Goal: Task Accomplishment & Management: Manage account settings

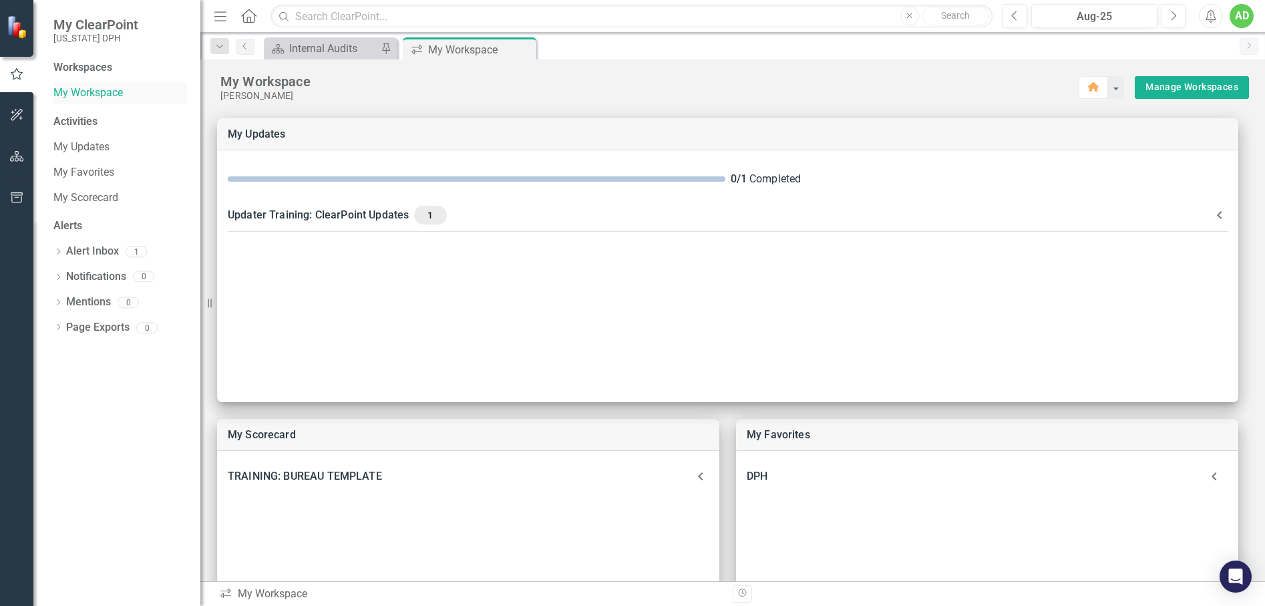
click at [72, 91] on link "My Workspace" at bounding box center [120, 93] width 134 height 15
click at [72, 92] on link "My Workspace" at bounding box center [120, 93] width 134 height 15
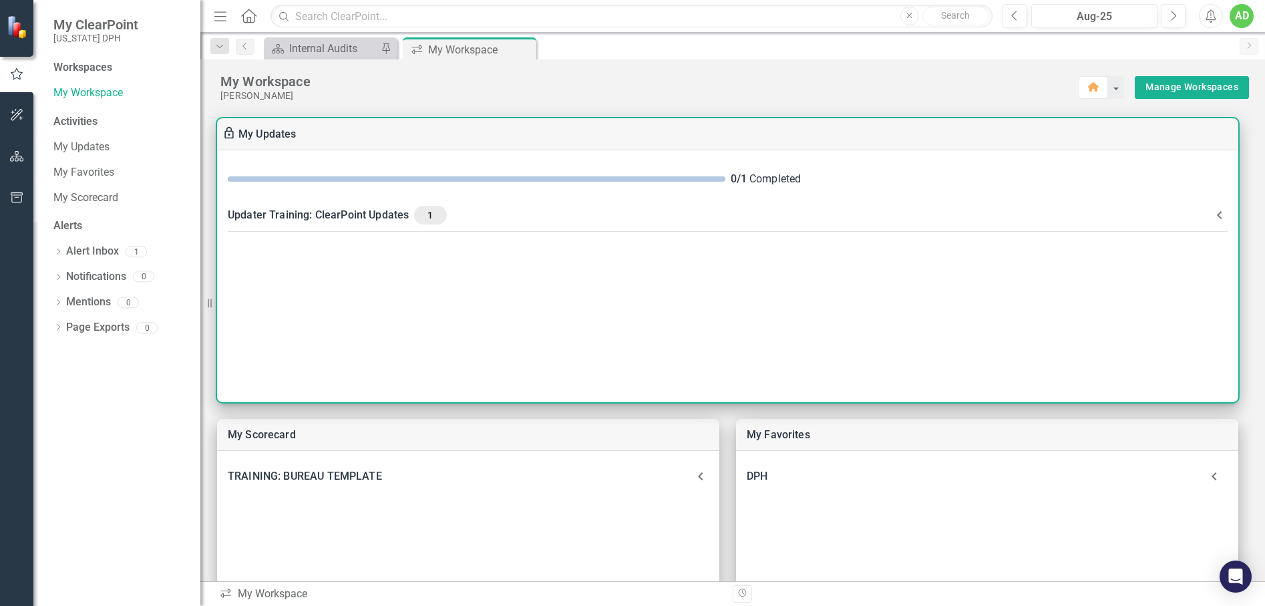
click at [381, 214] on div "Updater Training: ClearPoint Updates 1" at bounding box center [720, 215] width 984 height 19
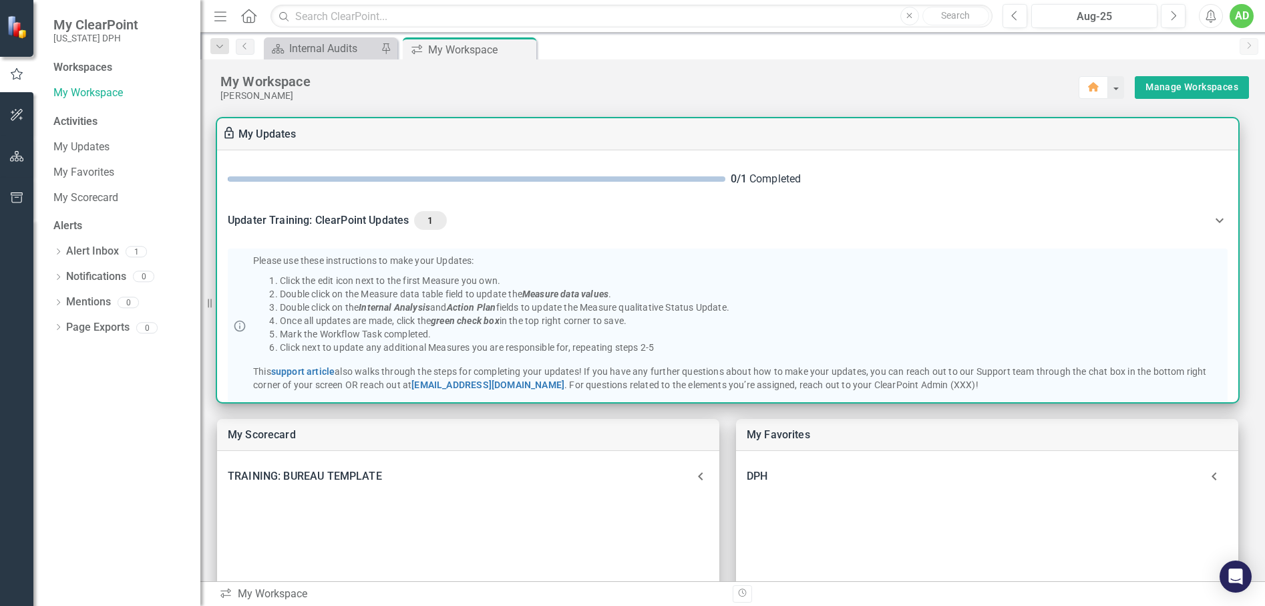
scroll to position [65, 0]
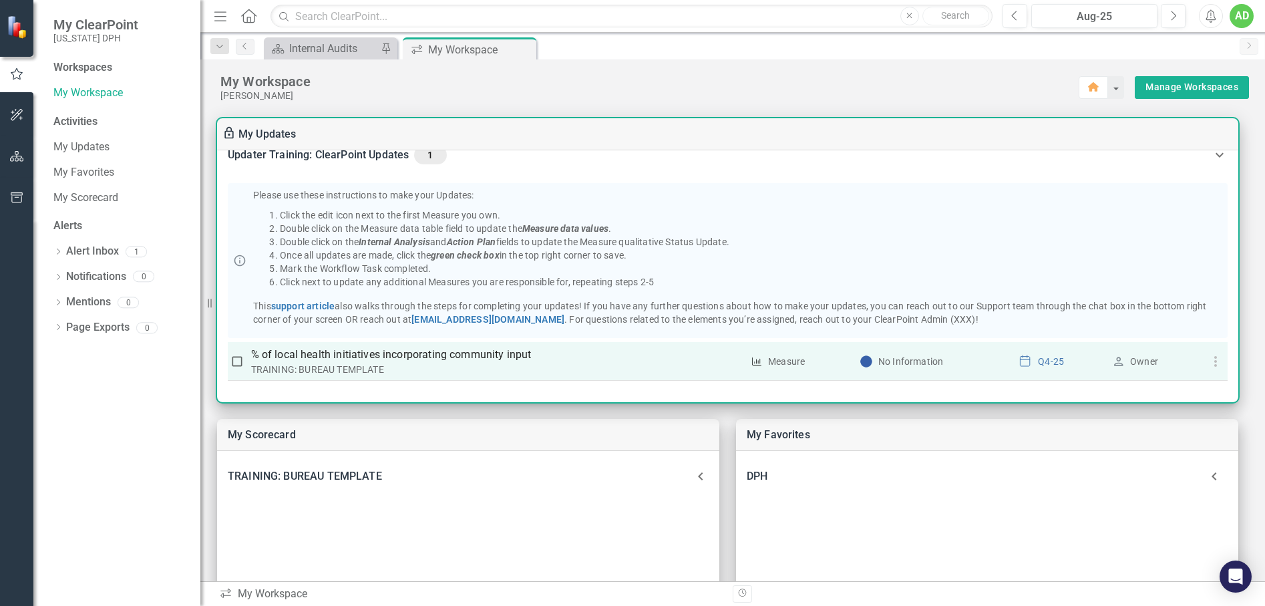
click at [263, 365] on div "TRAINING: BUREAU TEMPLATE" at bounding box center [497, 369] width 492 height 13
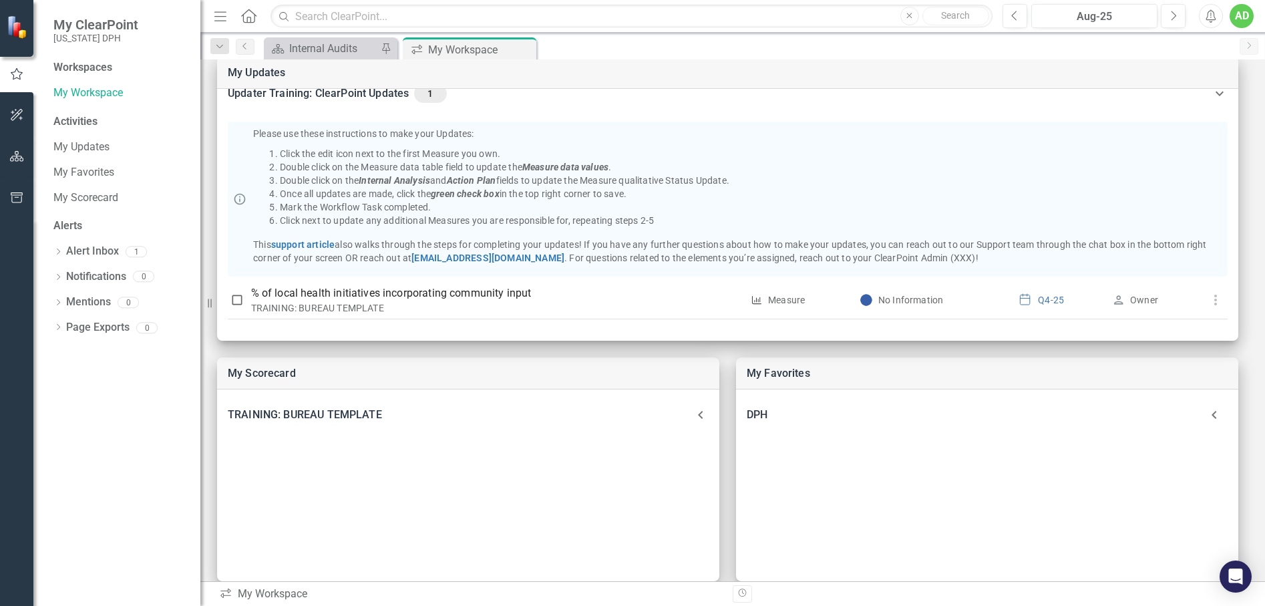
scroll to position [134, 0]
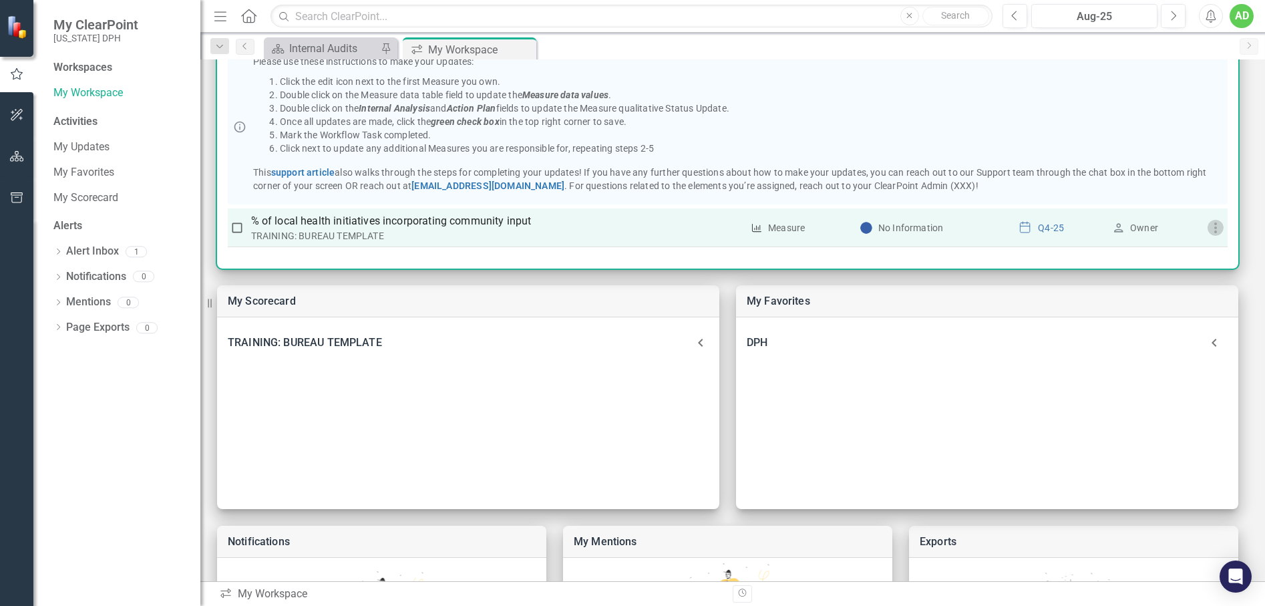
click at [1208, 229] on icon "button" at bounding box center [1216, 228] width 16 height 16
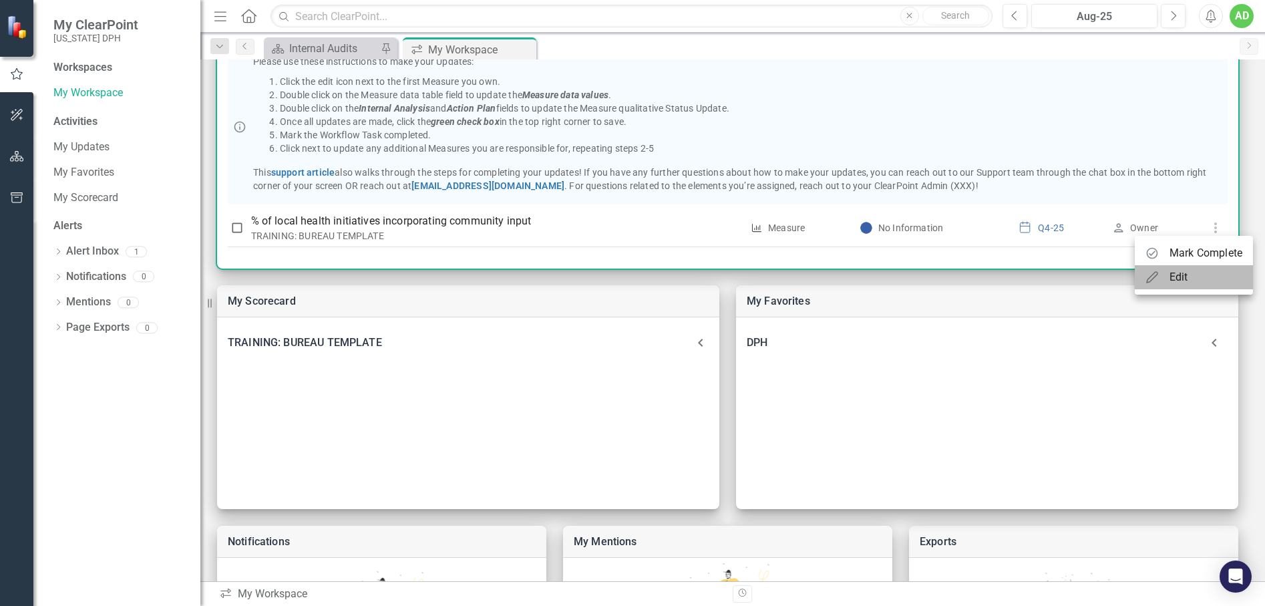
click at [1183, 278] on div "Edit" at bounding box center [1179, 277] width 19 height 16
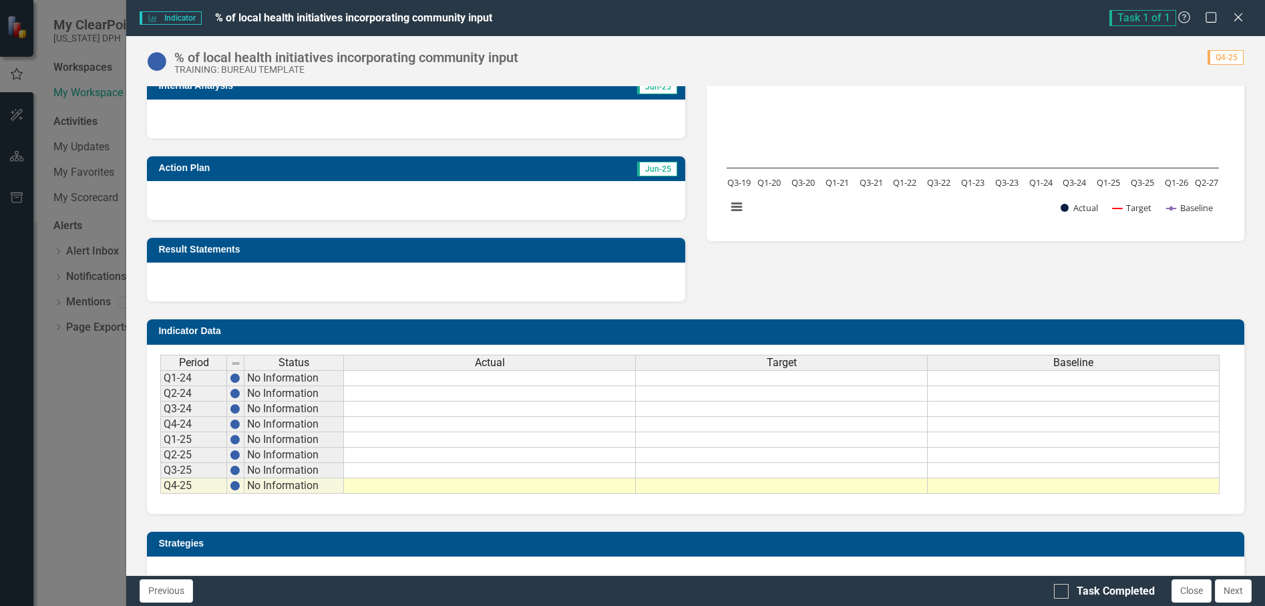
scroll to position [244, 0]
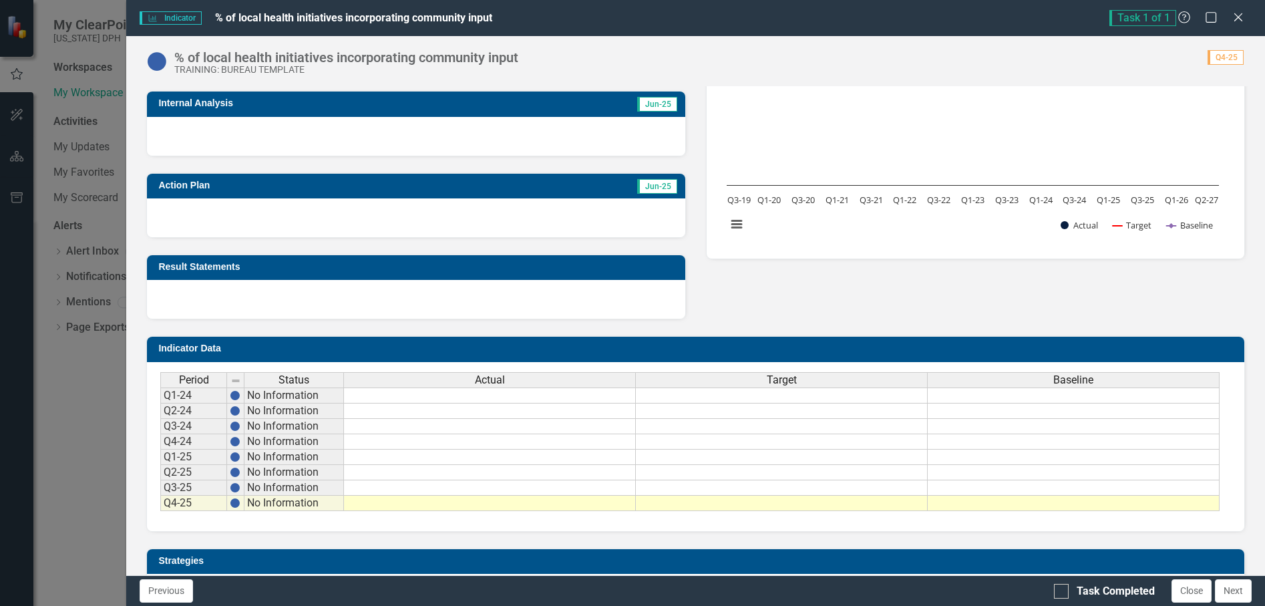
click at [160, 465] on div "Period Status Actual Target Baseline Q1-24 No Information Q2-24 No Information …" at bounding box center [160, 441] width 0 height 139
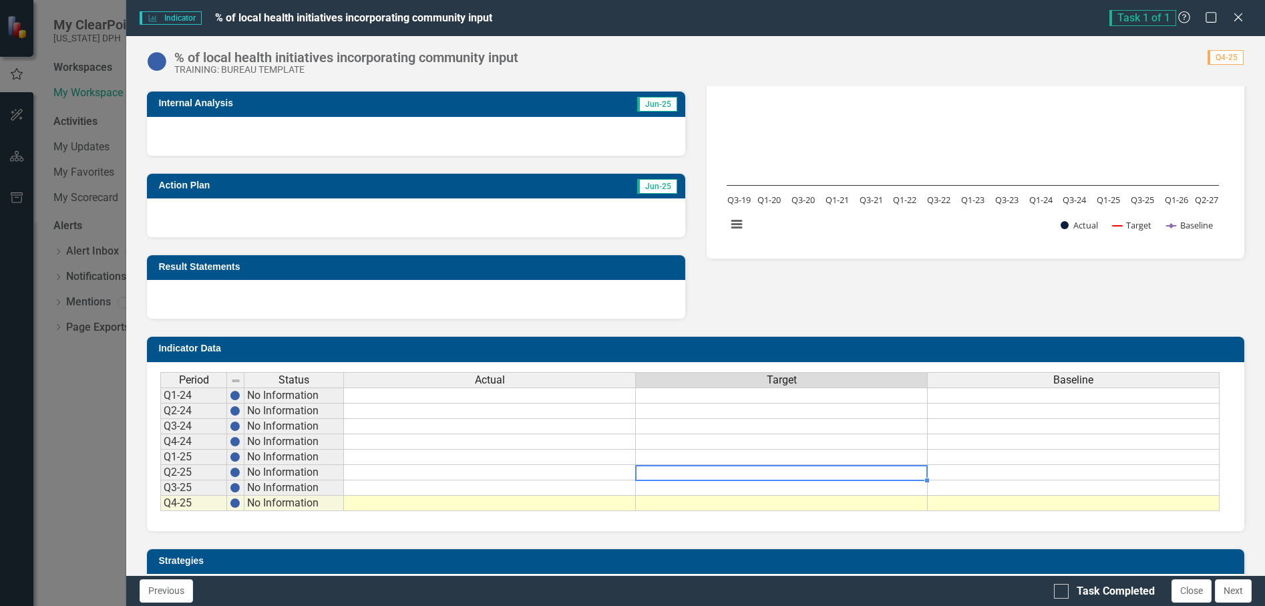
click at [740, 465] on div at bounding box center [781, 465] width 292 height 1
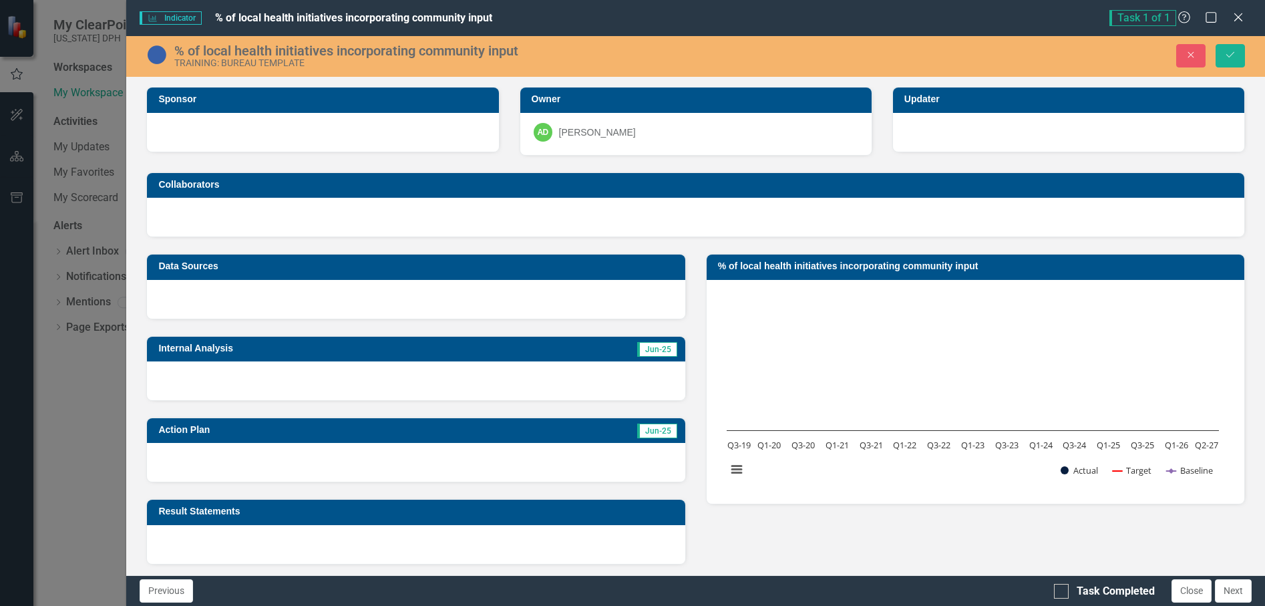
scroll to position [267, 0]
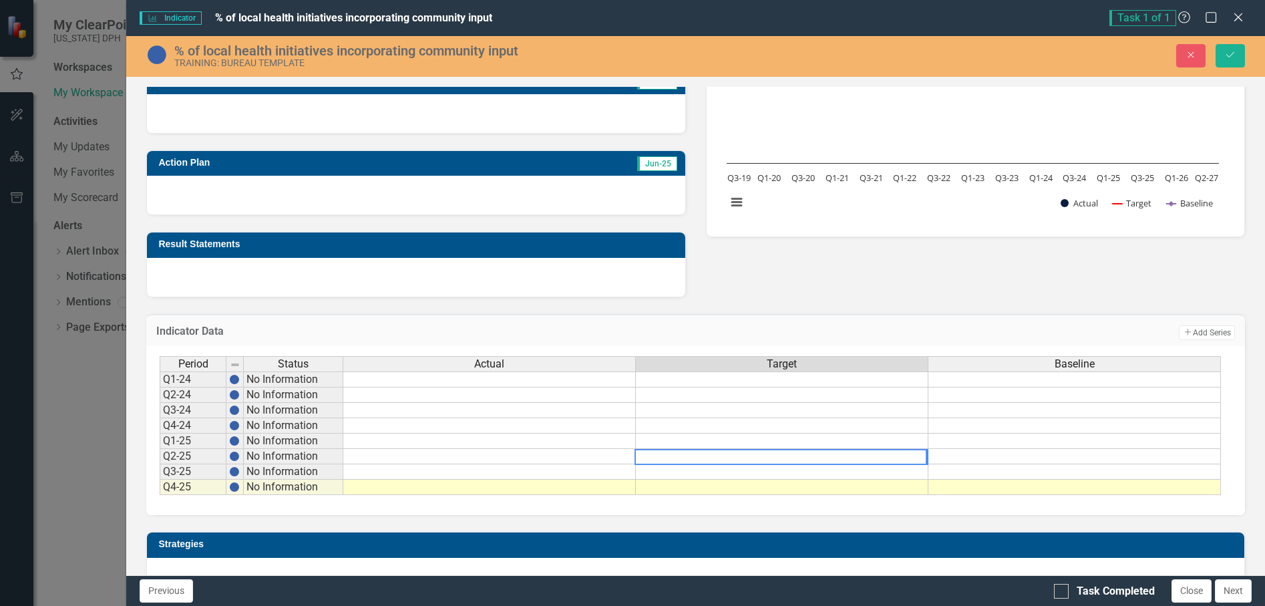
click at [461, 436] on td at bounding box center [489, 441] width 293 height 15
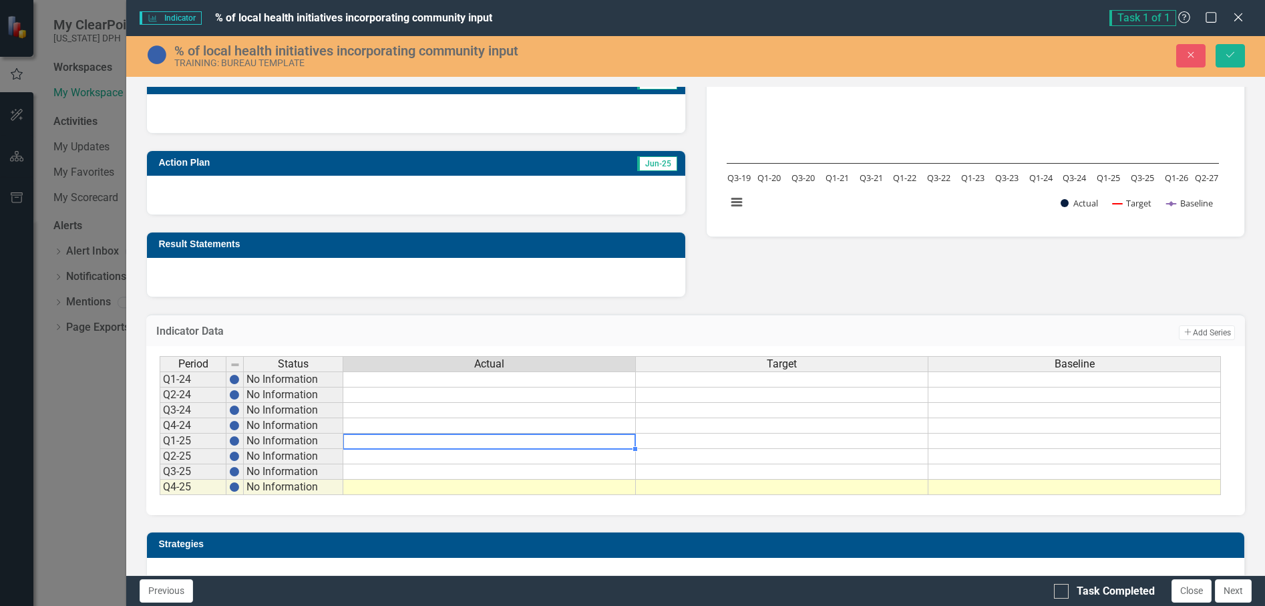
click at [490, 381] on td at bounding box center [489, 379] width 293 height 16
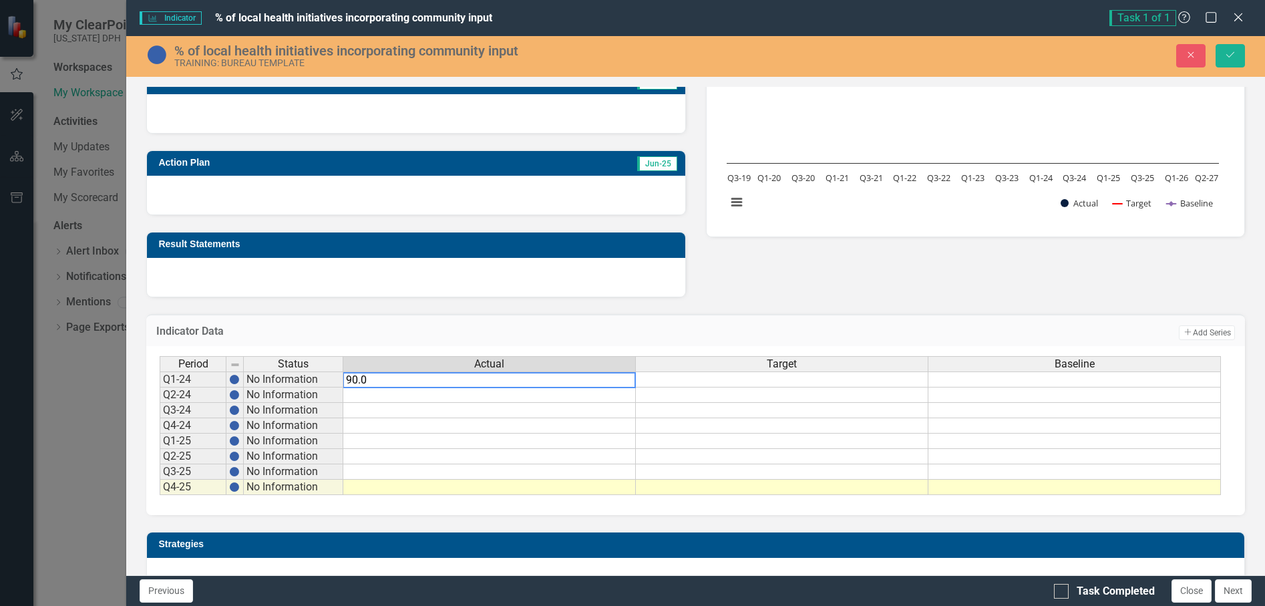
type textarea "90.00"
click at [617, 379] on td "90.00%" at bounding box center [489, 379] width 293 height 16
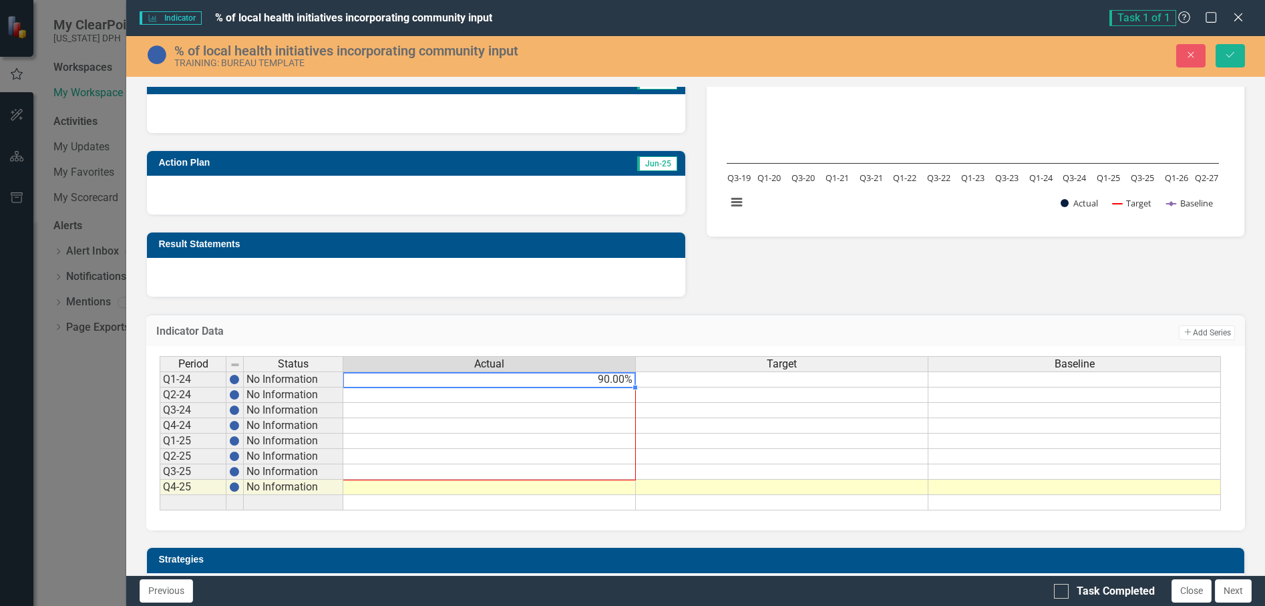
drag, startPoint x: 637, startPoint y: 388, endPoint x: 639, endPoint y: 473, distance: 84.9
click at [160, 473] on div "Period Status Actual Target Baseline Q1-24 No Information 90.00% Q2-24 No Infor…" at bounding box center [160, 433] width 0 height 154
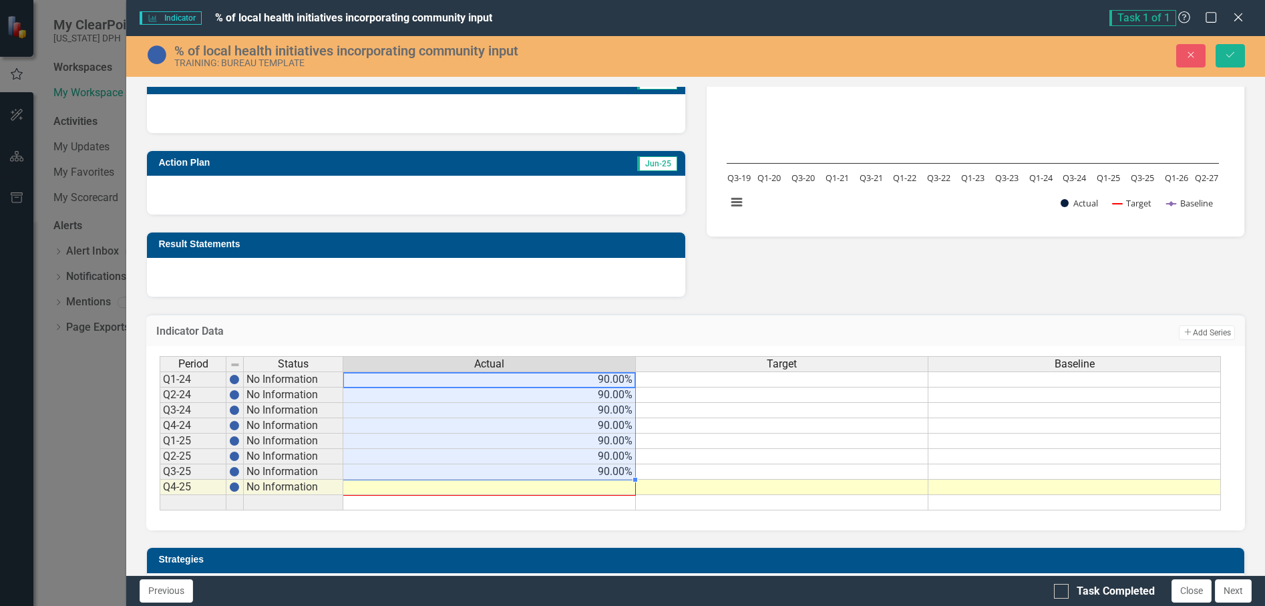
click at [160, 484] on div "Period Status Actual Target Baseline Q1-24 No Information 90.00% Q2-24 No Infor…" at bounding box center [160, 433] width 0 height 154
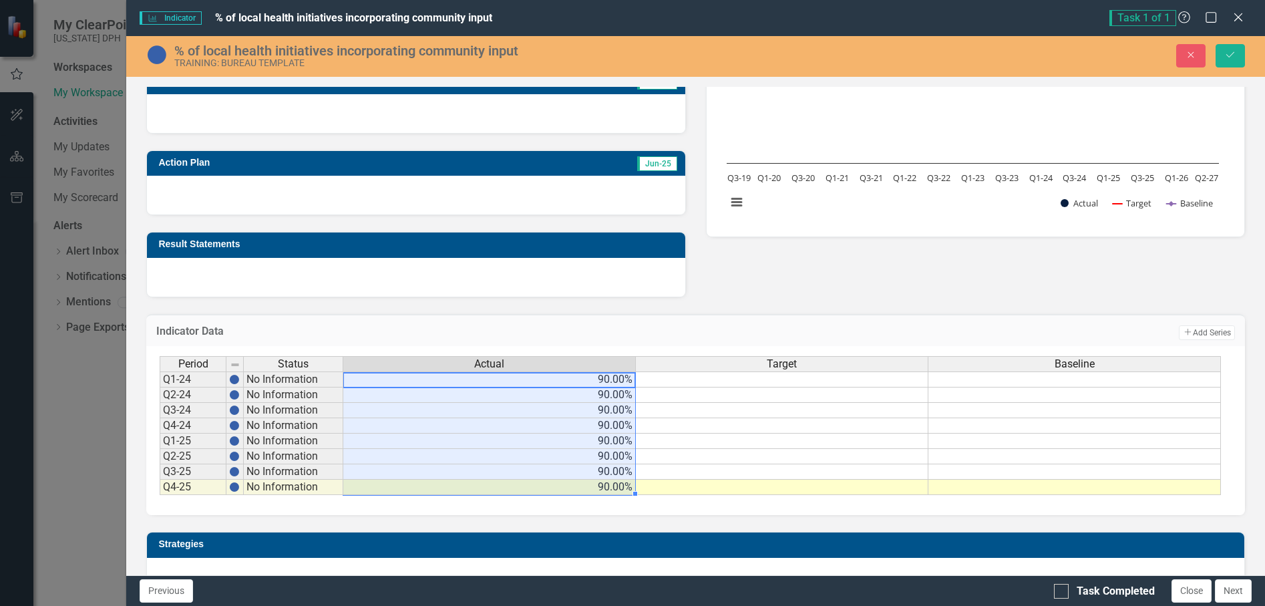
click at [861, 381] on td at bounding box center [782, 379] width 293 height 16
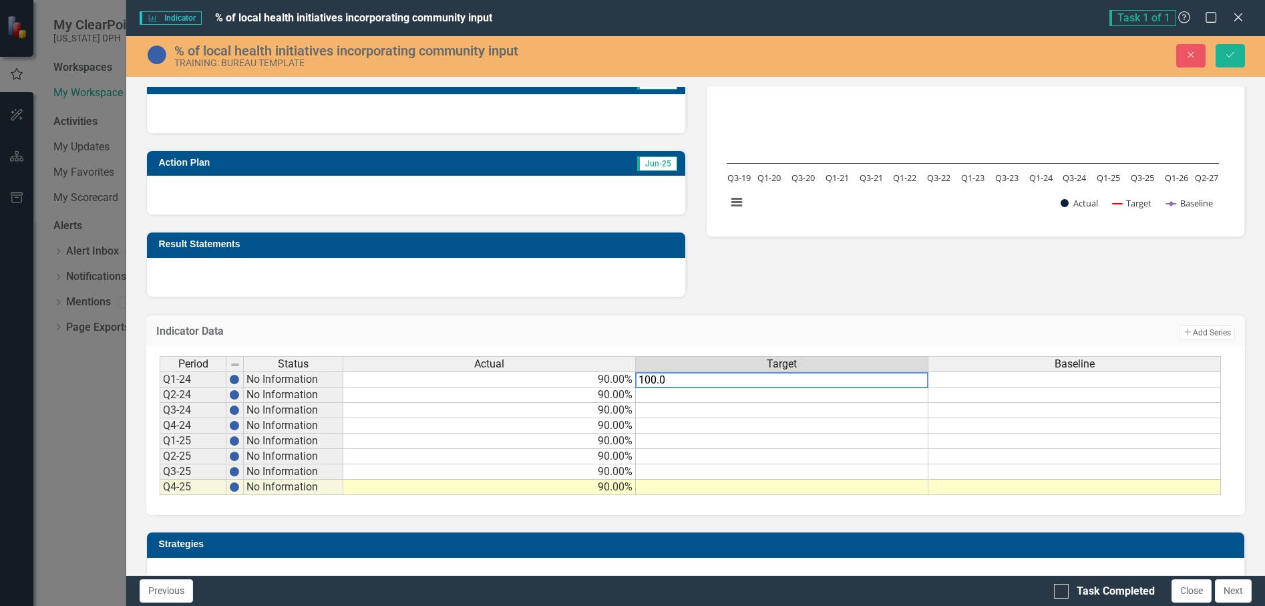
type textarea "100.00"
click at [861, 381] on td "100.00%" at bounding box center [782, 379] width 293 height 16
drag, startPoint x: 927, startPoint y: 388, endPoint x: 922, endPoint y: 486, distance: 98.3
click at [160, 486] on div "Period Status Actual Target Baseline Q1-24 No Information 90.00% 100.00% Q2-24 …" at bounding box center [160, 425] width 0 height 139
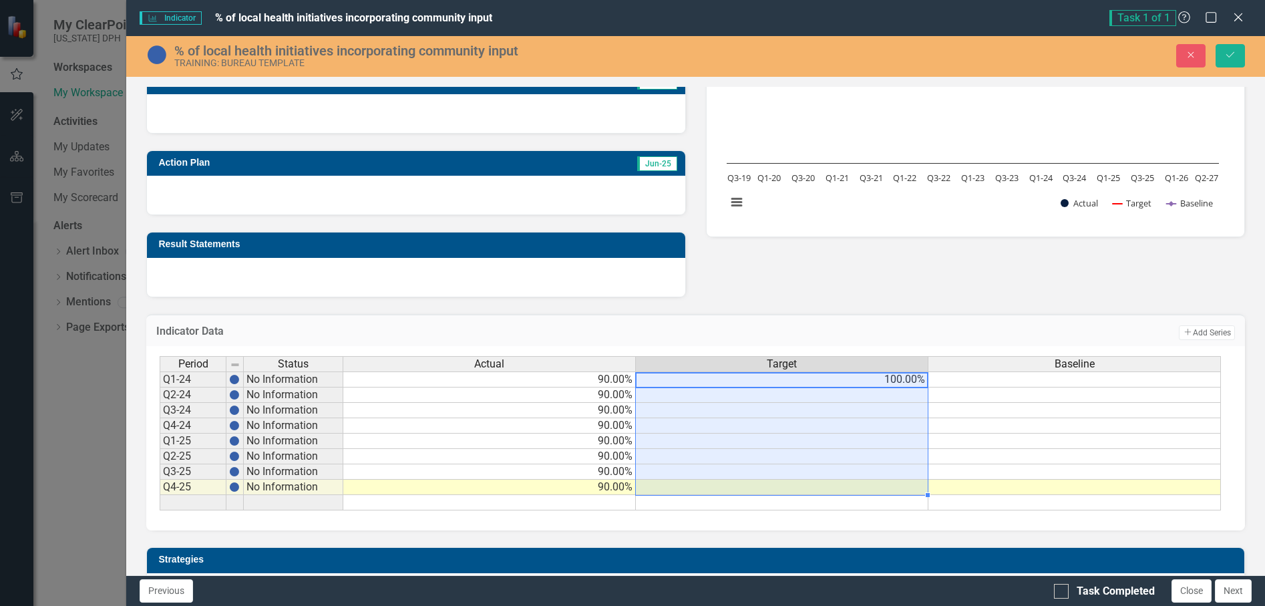
type textarea "100.00"
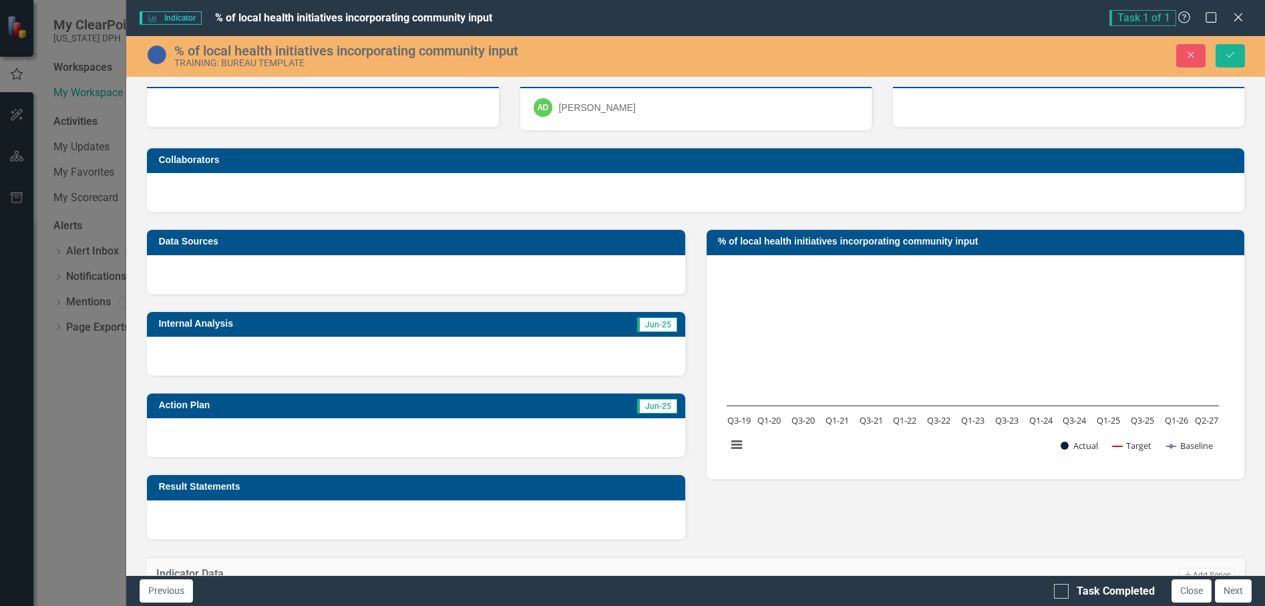
scroll to position [0, 0]
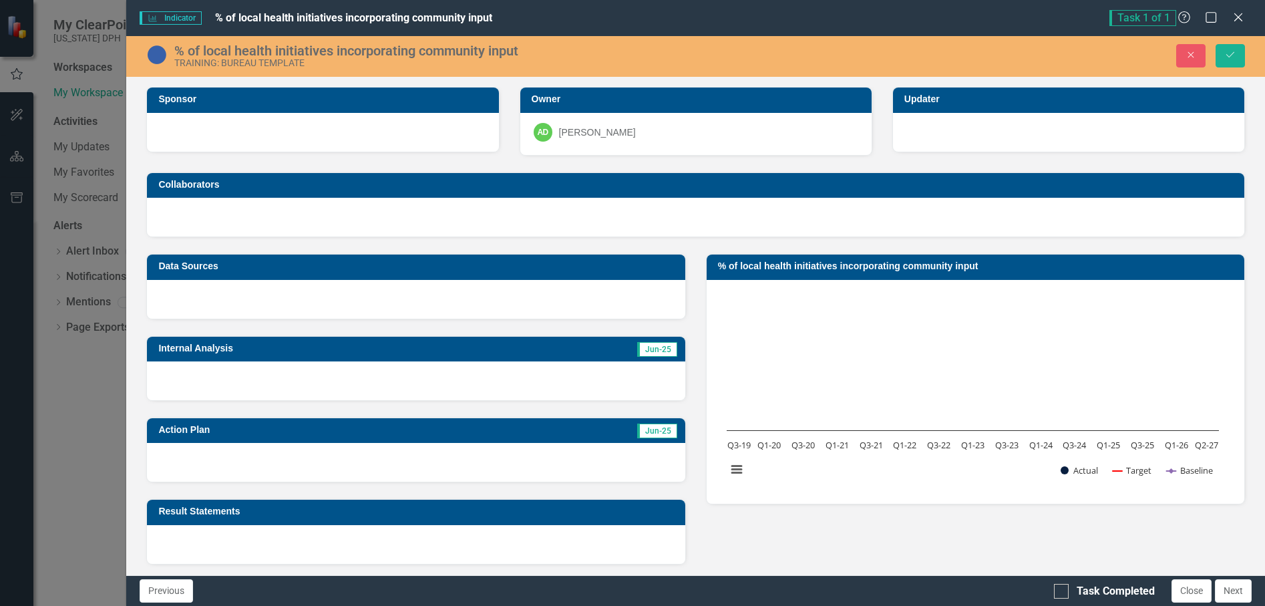
click at [776, 324] on rect "Interactive chart" at bounding box center [973, 390] width 506 height 200
click at [583, 379] on div at bounding box center [416, 380] width 538 height 39
click at [644, 349] on span "Jun-25" at bounding box center [657, 349] width 40 height 15
click at [653, 347] on span "Jun-25" at bounding box center [657, 349] width 40 height 15
drag, startPoint x: 505, startPoint y: 381, endPoint x: 407, endPoint y: 292, distance: 132.4
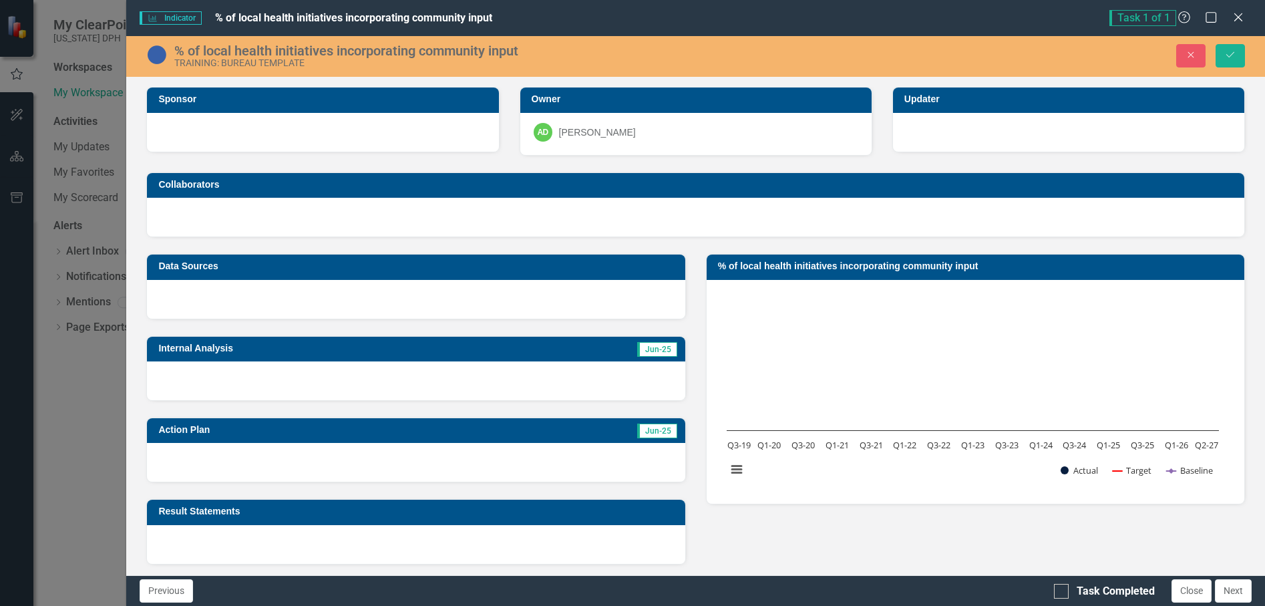
click at [407, 292] on div at bounding box center [416, 299] width 538 height 39
drag, startPoint x: 647, startPoint y: 351, endPoint x: 635, endPoint y: 355, distance: 12.7
click at [637, 355] on span "Jun-25" at bounding box center [657, 349] width 40 height 15
click at [508, 48] on div "% of local health initiatives incorporating community input" at bounding box center [468, 50] width 589 height 15
click at [1226, 51] on icon "Save" at bounding box center [1231, 54] width 12 height 9
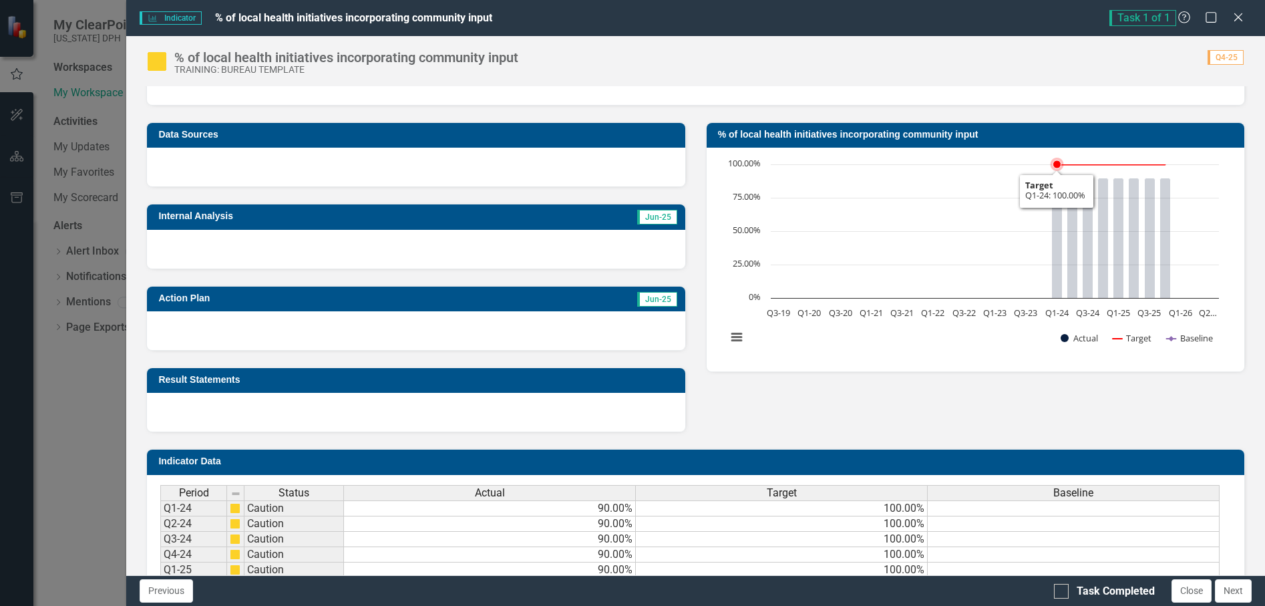
scroll to position [134, 0]
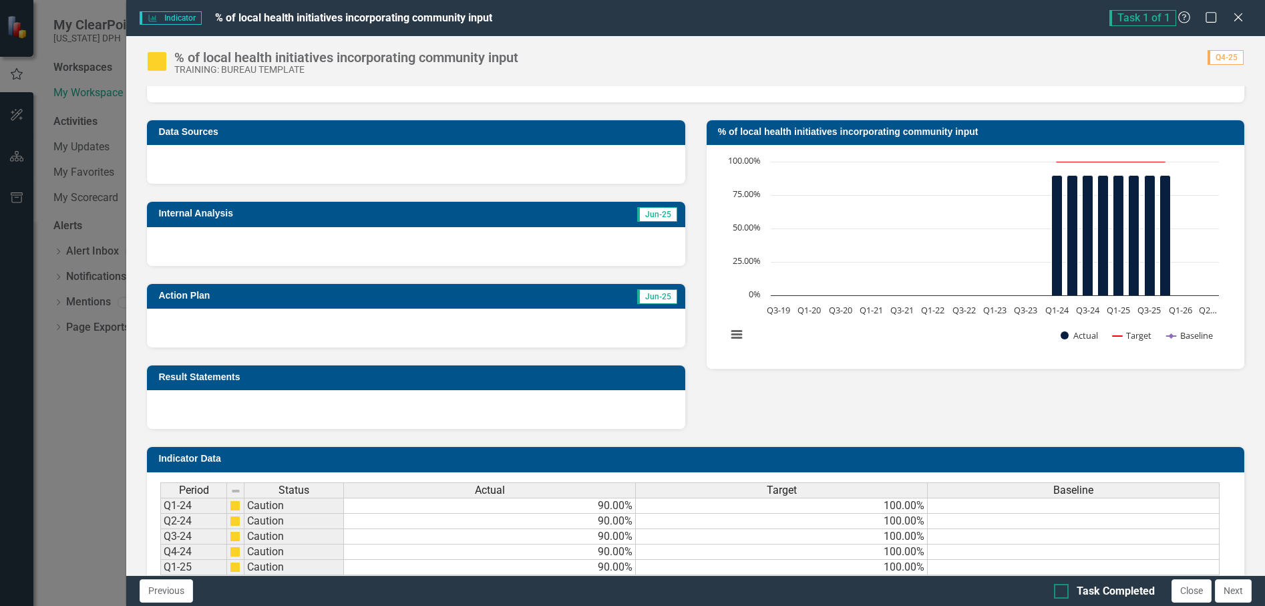
click at [1066, 592] on div at bounding box center [1061, 591] width 15 height 15
click at [1063, 592] on input "Task Completed" at bounding box center [1058, 588] width 9 height 9
checkbox input "true"
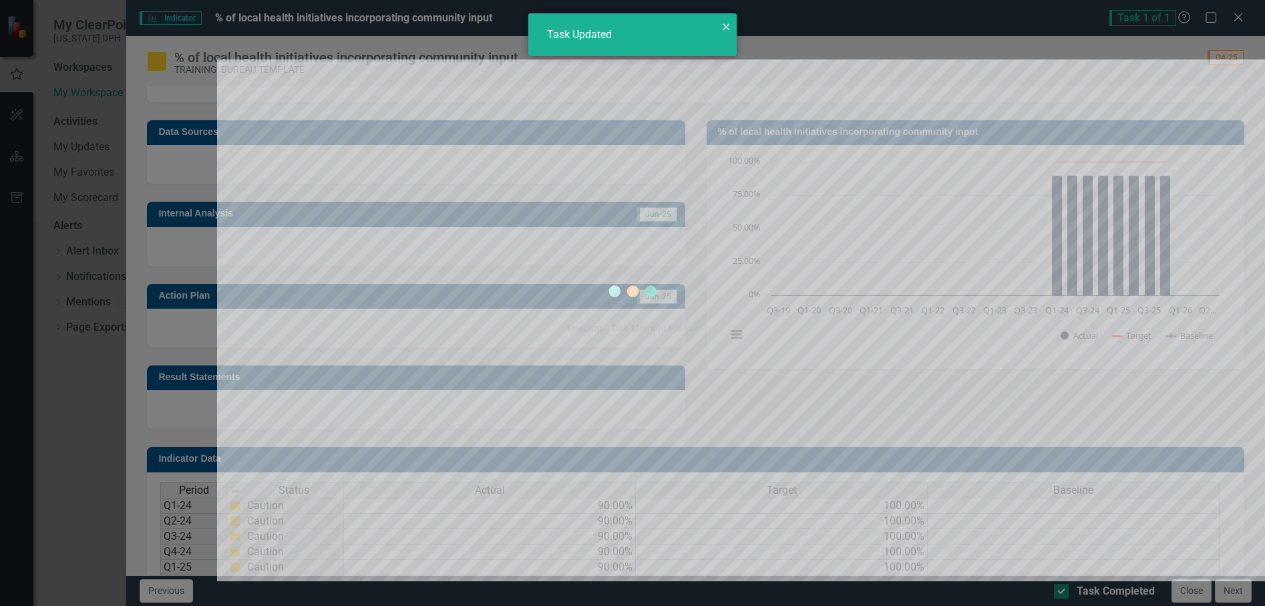
checkbox input "true"
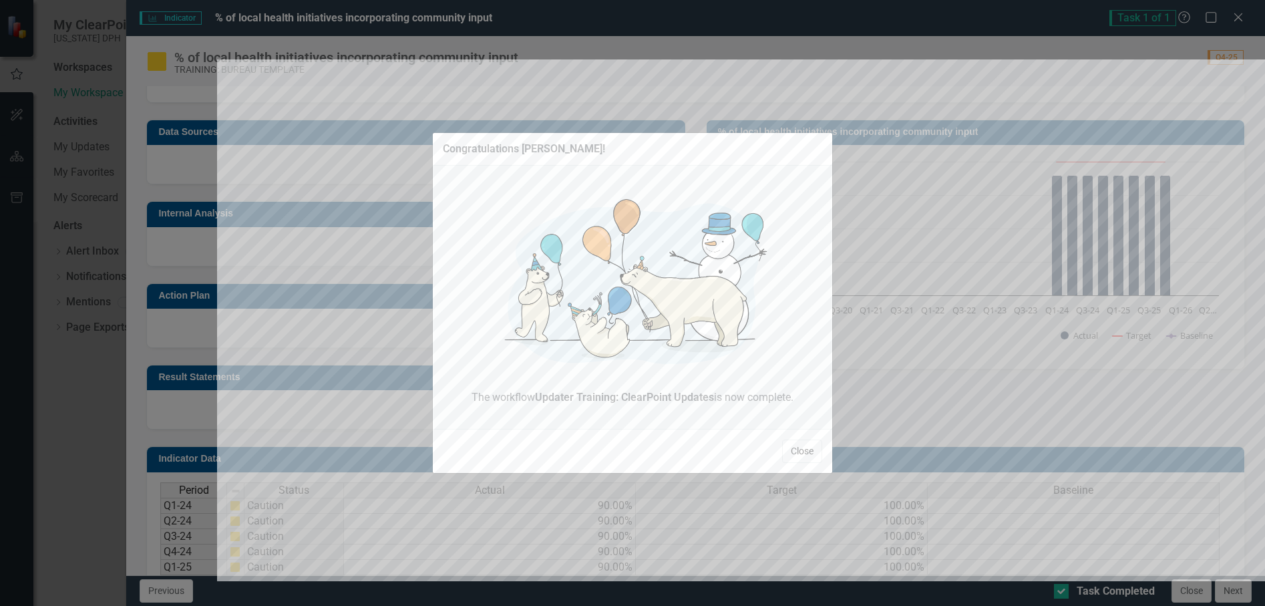
click at [810, 456] on button "Close" at bounding box center [802, 451] width 40 height 23
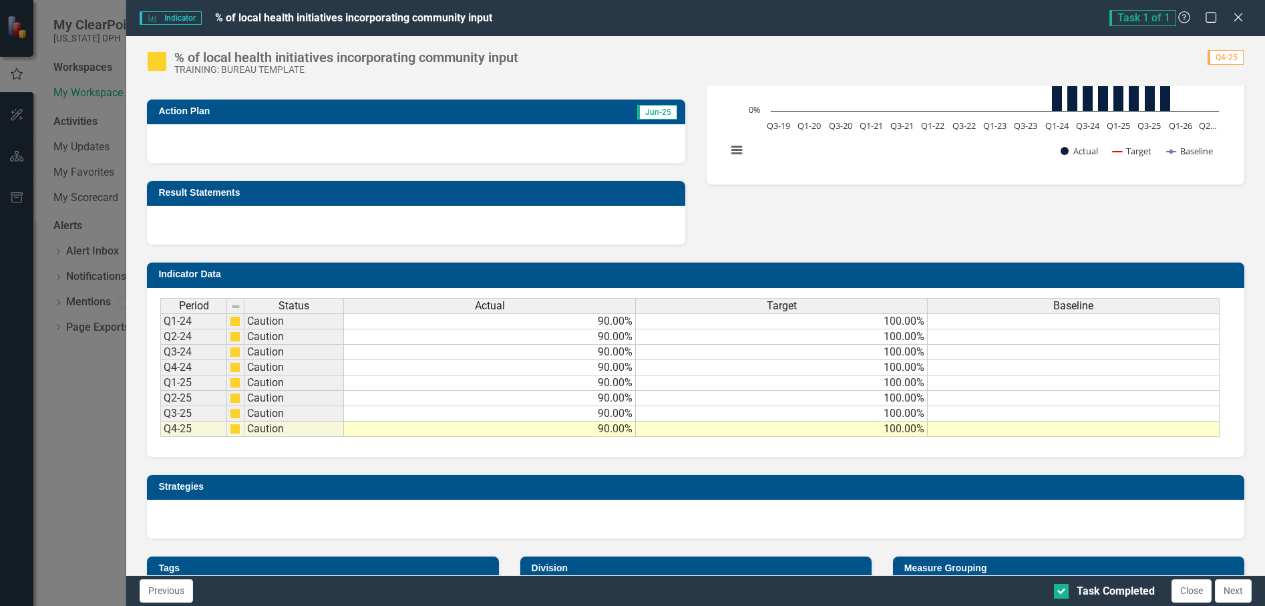
scroll to position [334, 0]
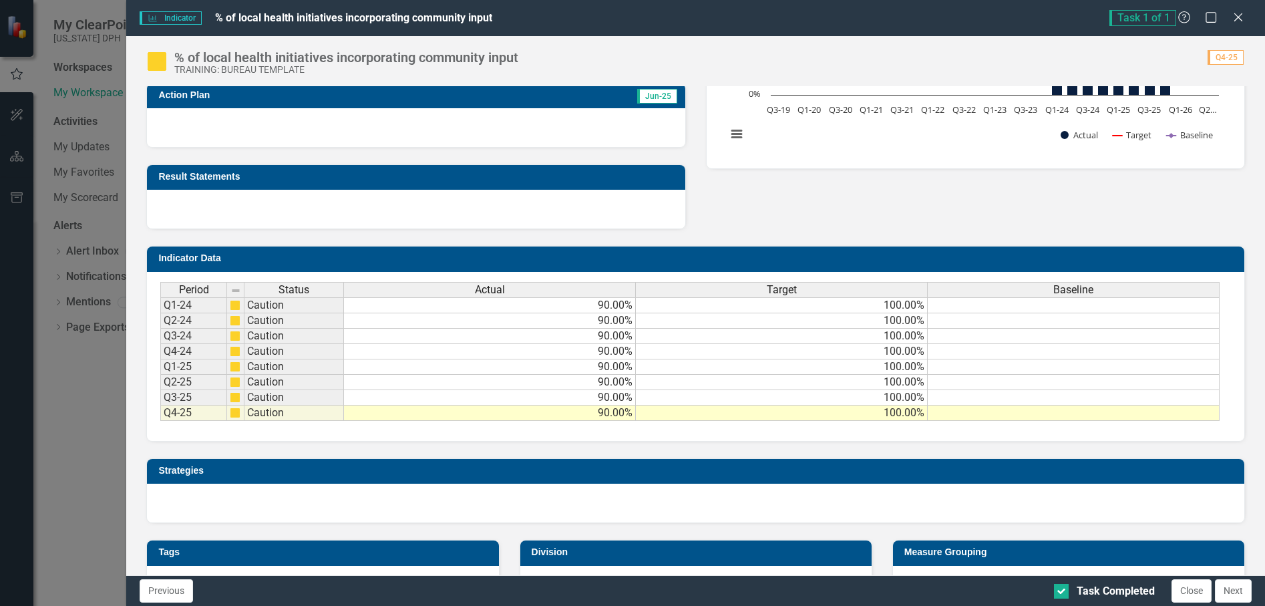
click at [181, 418] on td "Q4-25" at bounding box center [193, 413] width 67 height 15
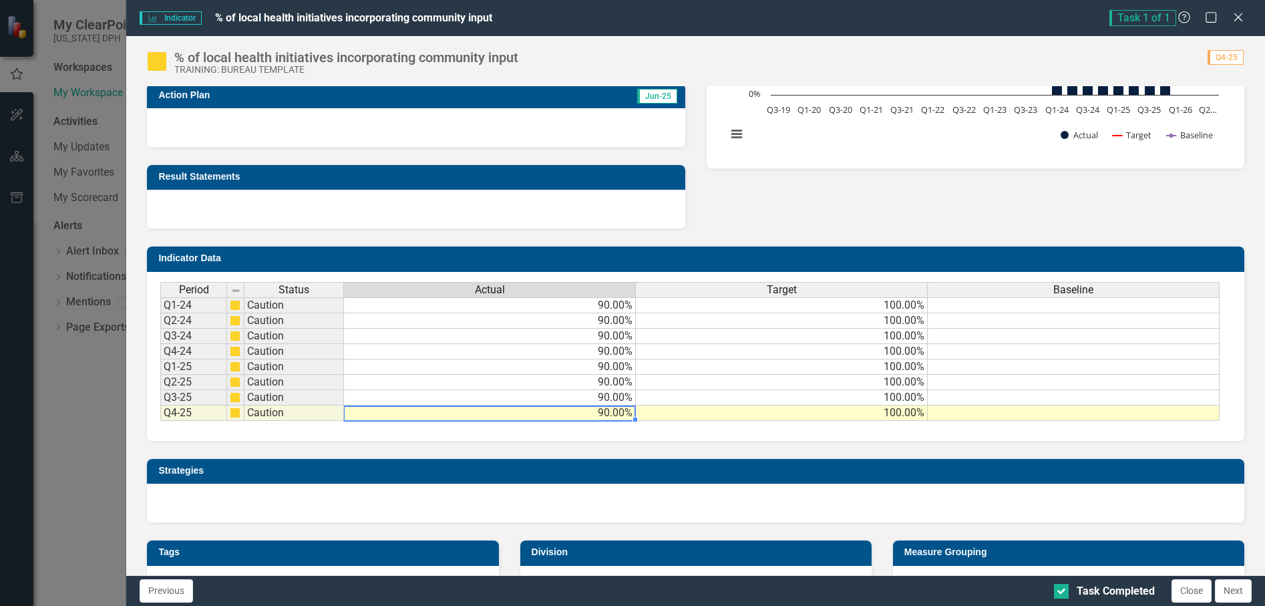
click at [449, 418] on td "90.00%" at bounding box center [490, 413] width 292 height 15
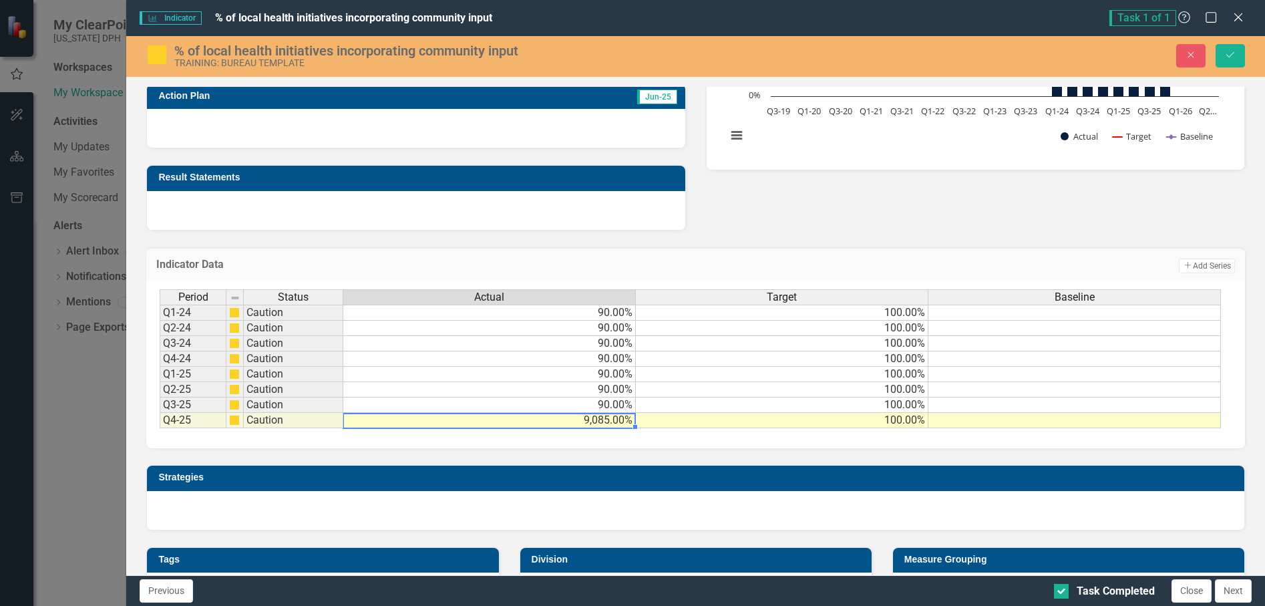
click at [532, 425] on td "9,085.00%" at bounding box center [489, 420] width 293 height 15
click at [542, 422] on td "9,085.00%" at bounding box center [489, 420] width 293 height 15
drag, startPoint x: 579, startPoint y: 419, endPoint x: 626, endPoint y: 420, distance: 46.8
click at [626, 420] on td "9,085.00%" at bounding box center [489, 420] width 293 height 15
click at [631, 420] on td "9,085.00%" at bounding box center [489, 420] width 293 height 15
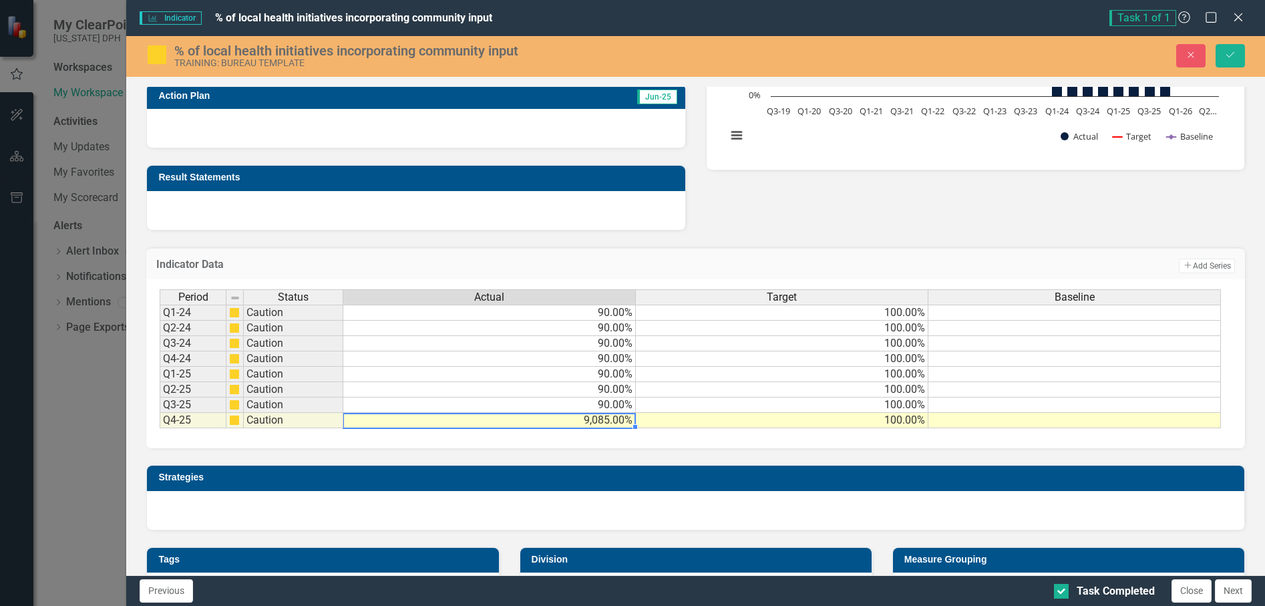
click at [593, 428] on div at bounding box center [489, 428] width 293 height 1
click at [573, 422] on td "9,085.00%" at bounding box center [489, 420] width 293 height 15
type textarea "9"
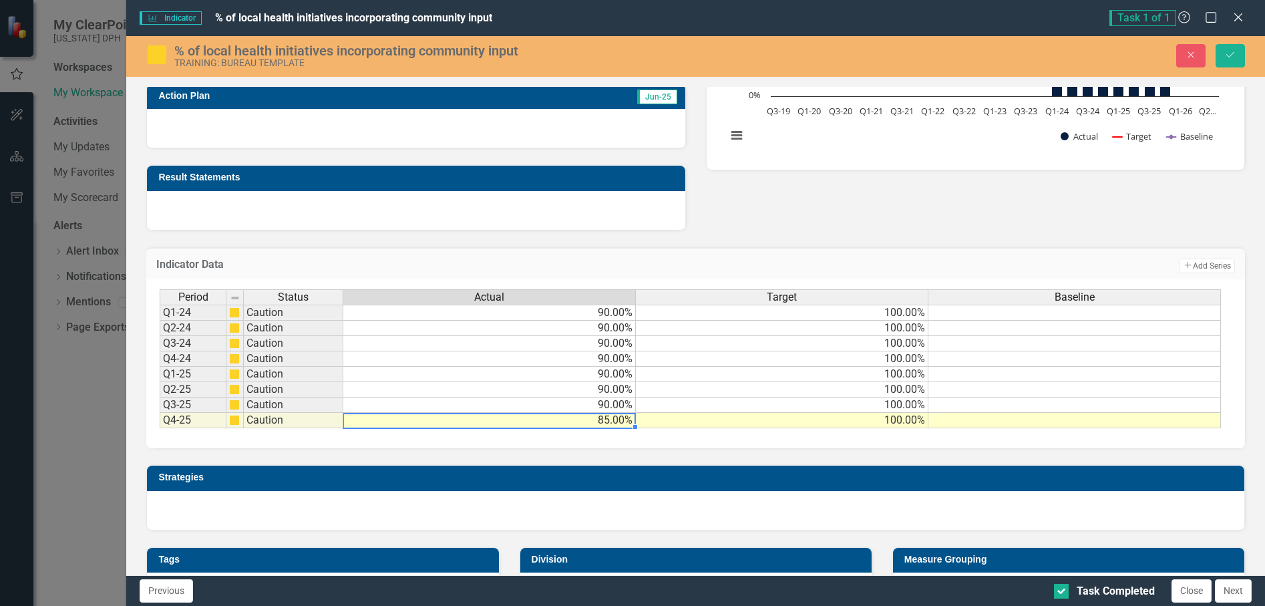
scroll to position [200, 0]
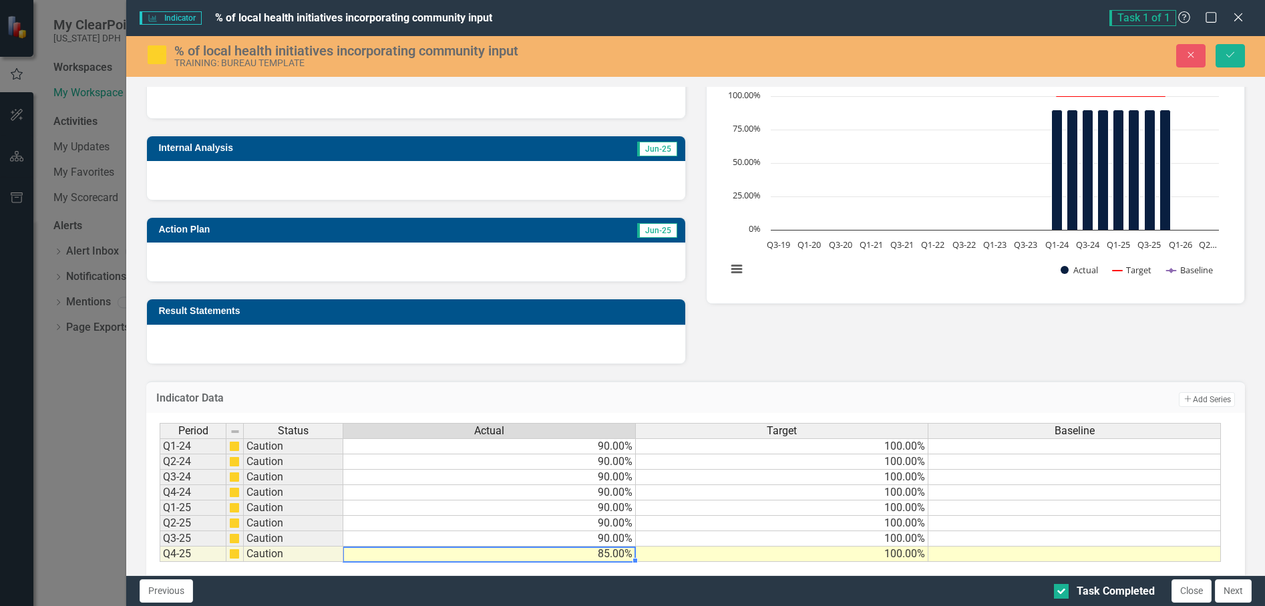
type textarea "85.00"
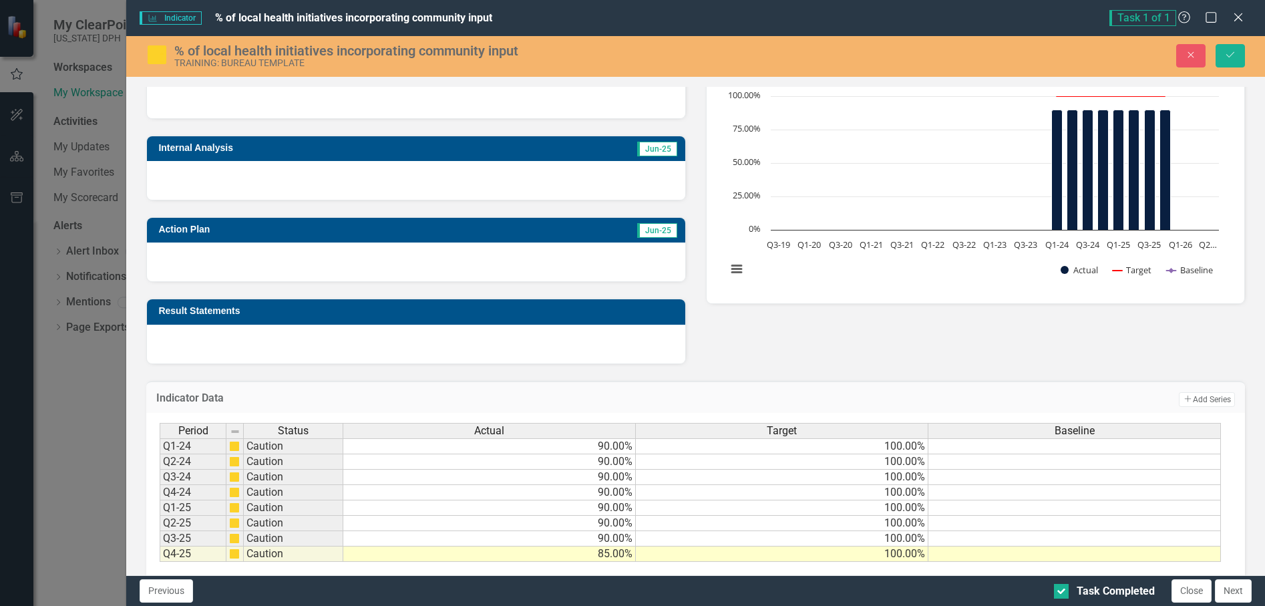
click at [305, 166] on div at bounding box center [416, 180] width 538 height 39
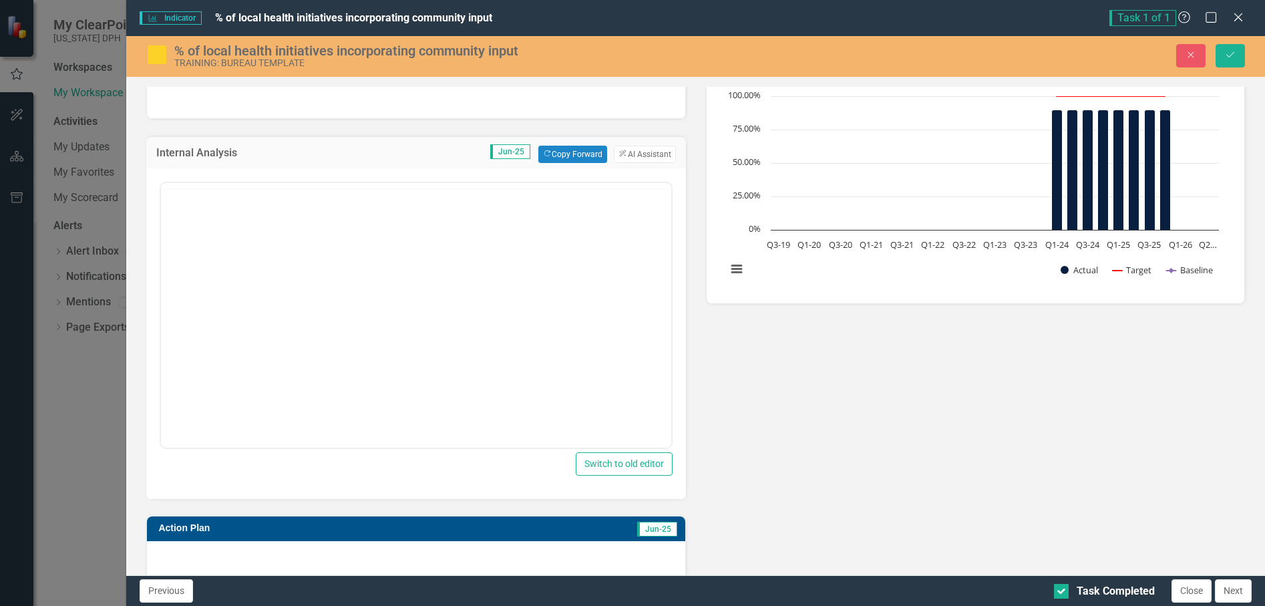
scroll to position [0, 0]
click at [627, 152] on button "ClearPoint AI AI Assistant" at bounding box center [644, 154] width 61 height 17
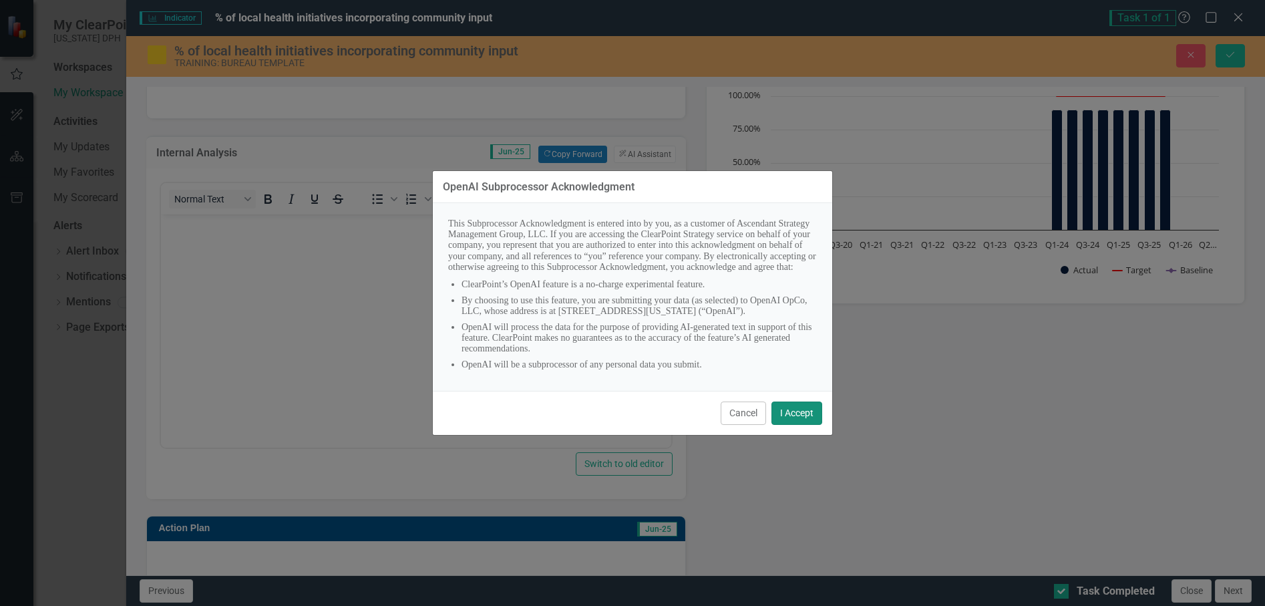
click at [785, 419] on button "I Accept" at bounding box center [797, 413] width 51 height 23
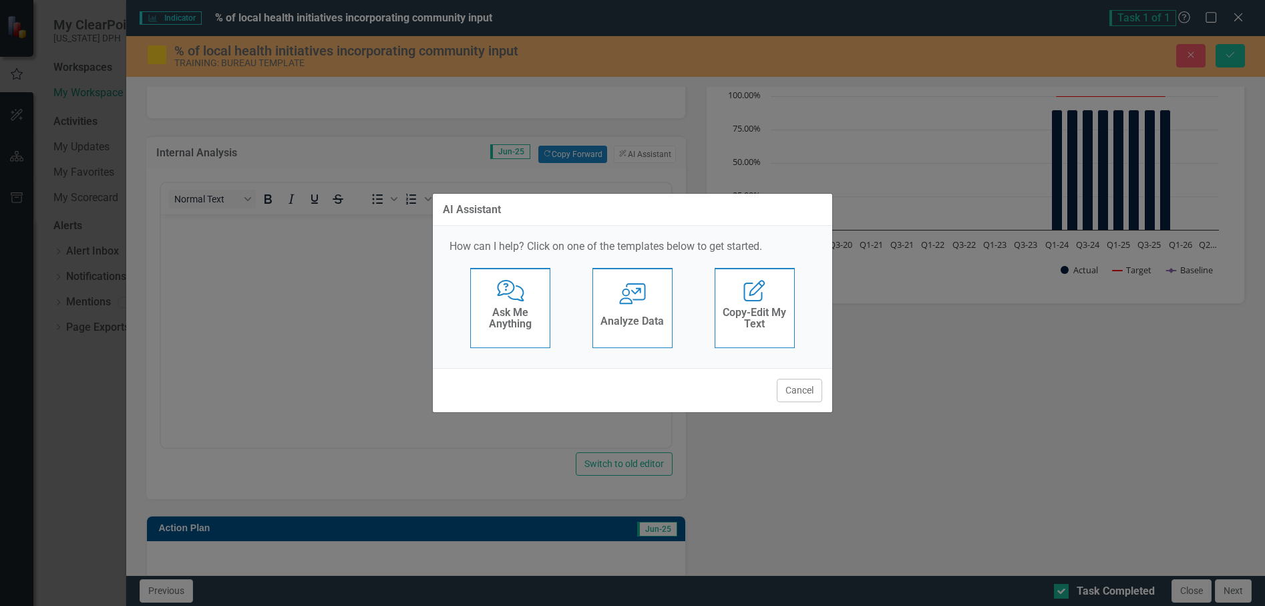
click at [629, 276] on div "User with Chart Analyze Data" at bounding box center [633, 308] width 80 height 80
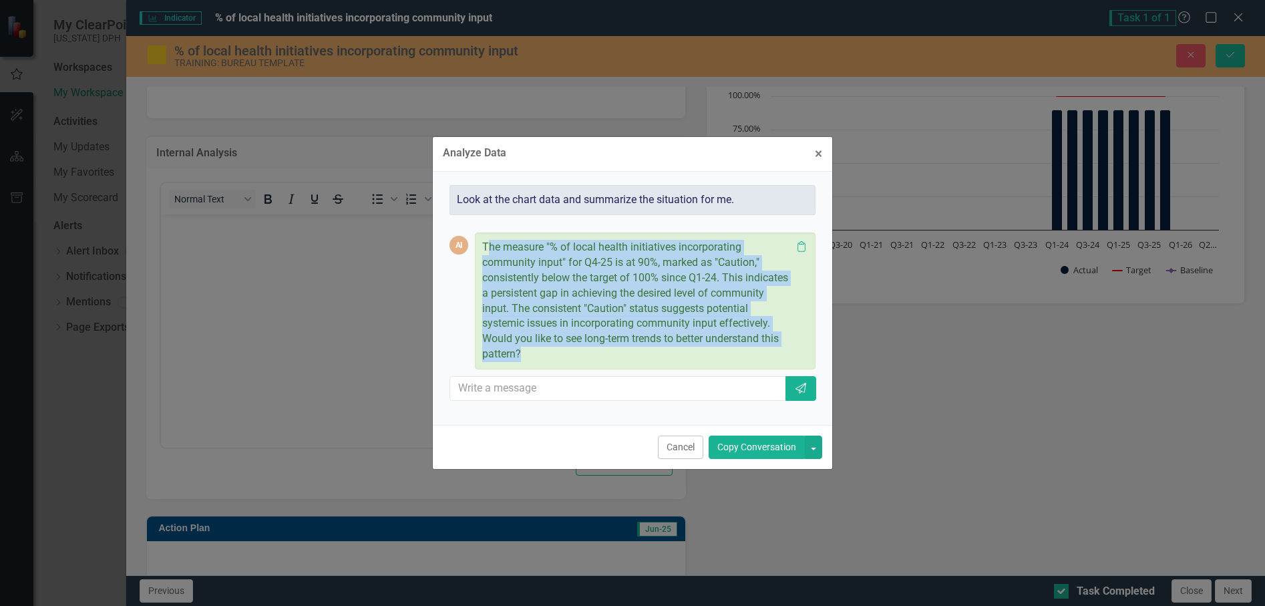
drag, startPoint x: 487, startPoint y: 246, endPoint x: 548, endPoint y: 359, distance: 128.2
click at [548, 359] on p "The measure "% of local health initiatives incorporating community input" for Q…" at bounding box center [636, 301] width 309 height 122
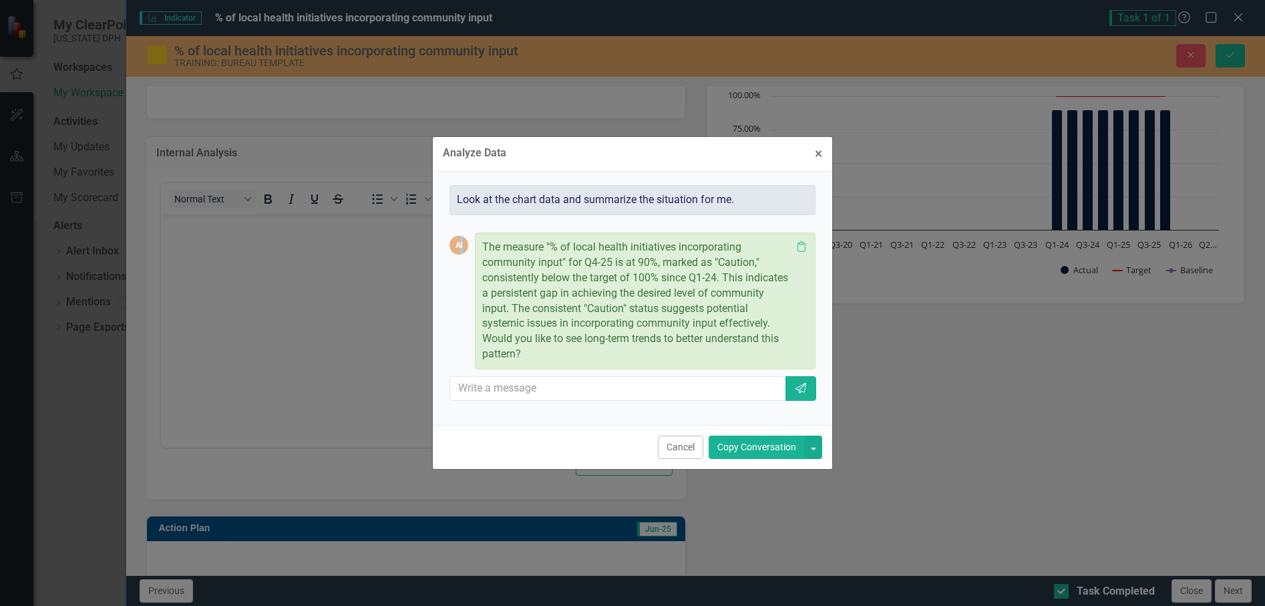
drag, startPoint x: 548, startPoint y: 359, endPoint x: 474, endPoint y: 257, distance: 126.3
click at [474, 257] on div "AI The measure "% of local health initiatives incorporating community input" fo…" at bounding box center [633, 301] width 366 height 137
drag, startPoint x: 474, startPoint y: 257, endPoint x: 482, endPoint y: 253, distance: 9.3
click at [481, 255] on div "The measure "% of local health initiatives incorporating community input" for Q…" at bounding box center [645, 301] width 341 height 137
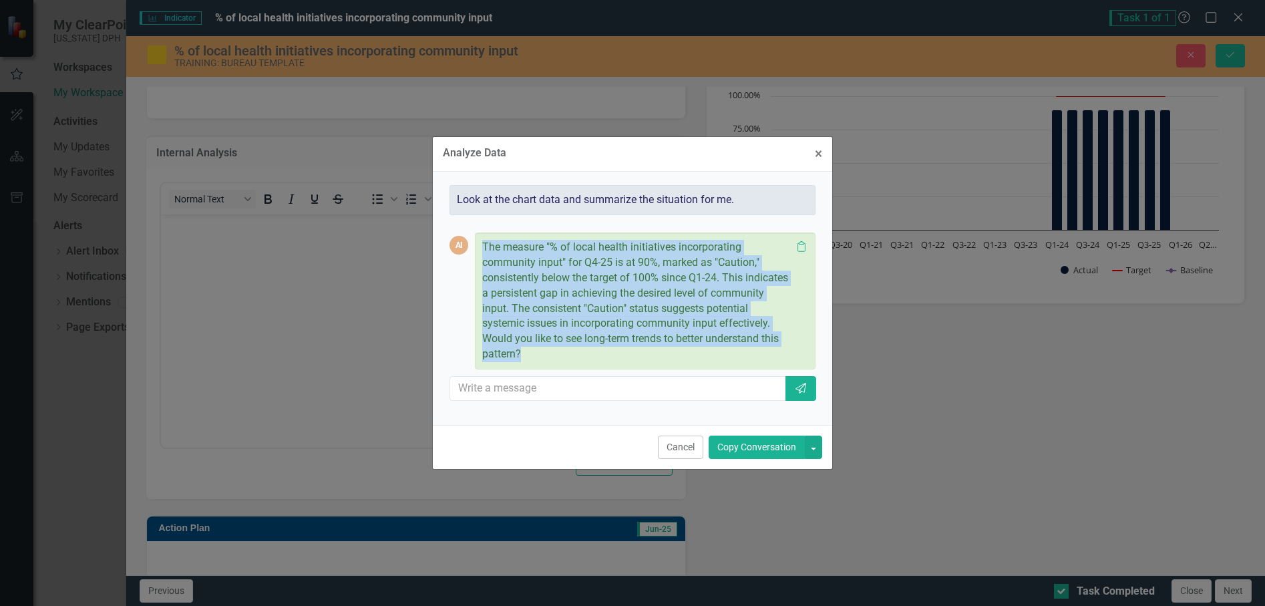
drag, startPoint x: 483, startPoint y: 245, endPoint x: 535, endPoint y: 357, distance: 123.8
click at [535, 357] on p "The measure "% of local health initiatives incorporating community input" for Q…" at bounding box center [636, 301] width 309 height 122
drag, startPoint x: 535, startPoint y: 357, endPoint x: 517, endPoint y: 316, distance: 44.6
copy p "The measure "% of local health initiatives incorporating community input" for Q…"
drag, startPoint x: 748, startPoint y: 448, endPoint x: 447, endPoint y: 188, distance: 397.0
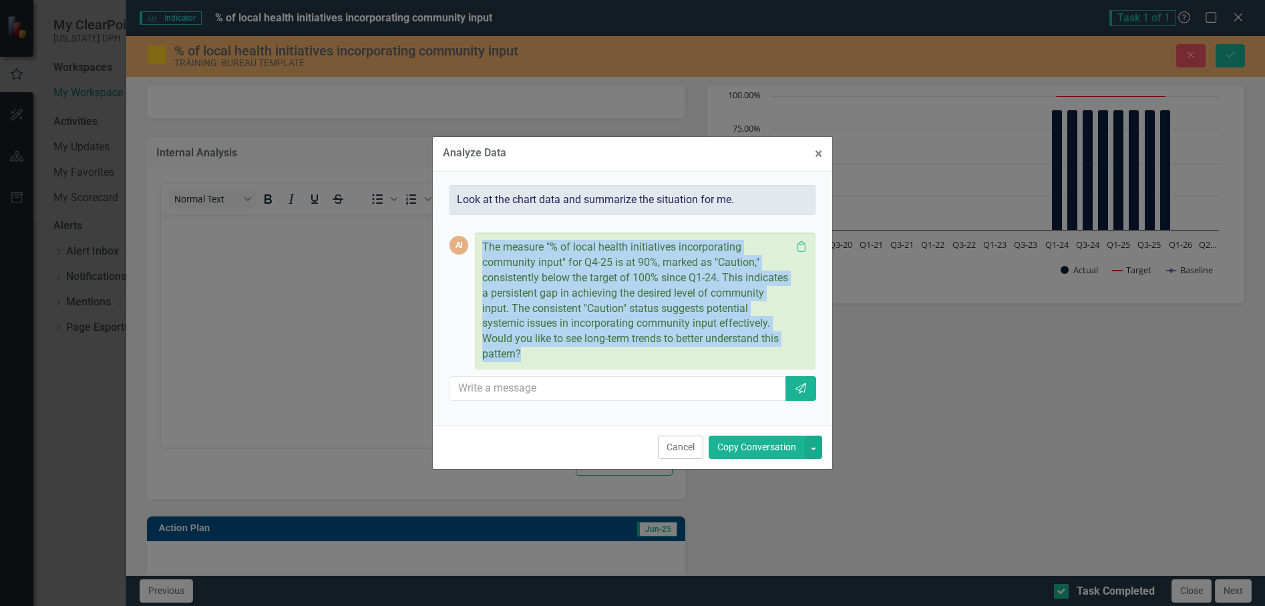
click at [748, 448] on button "Copy Conversation" at bounding box center [757, 447] width 96 height 23
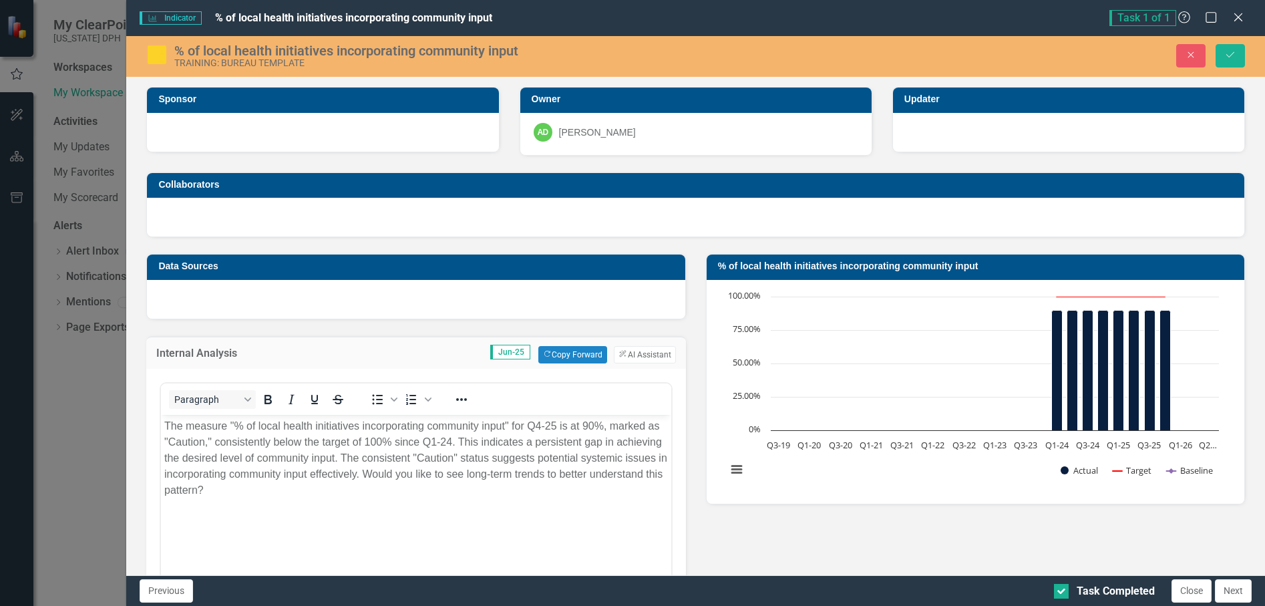
scroll to position [267, 0]
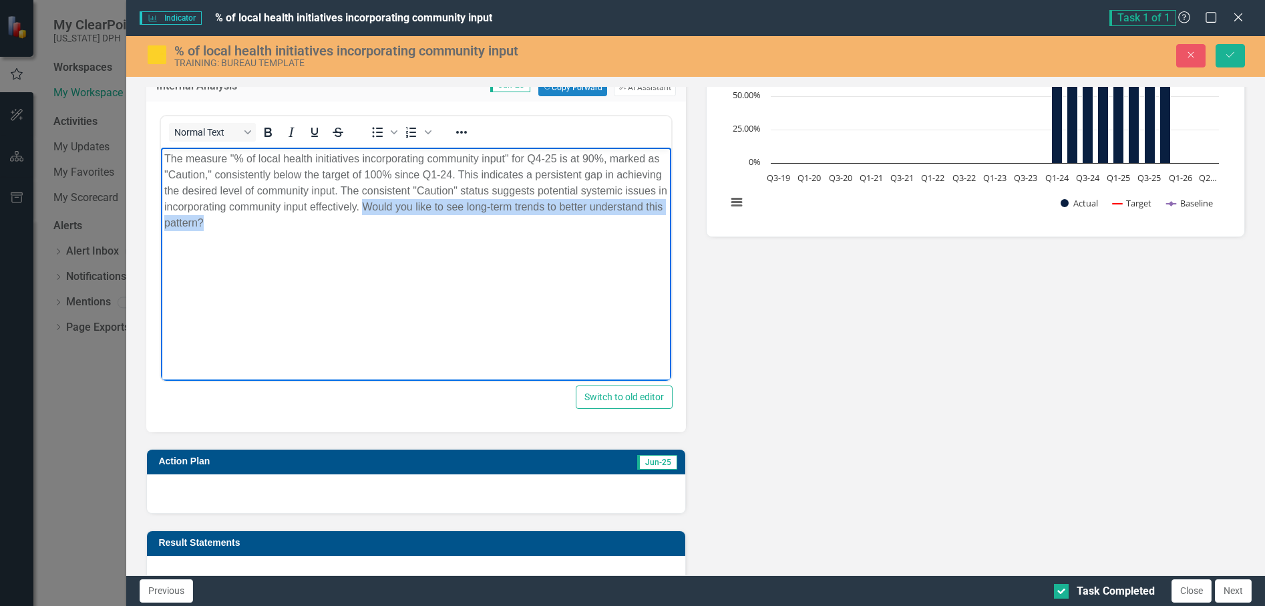
drag, startPoint x: 375, startPoint y: 206, endPoint x: 488, endPoint y: 226, distance: 114.0
click at [488, 226] on p "The measure "% of local health initiatives incorporating community input" for Q…" at bounding box center [415, 190] width 503 height 80
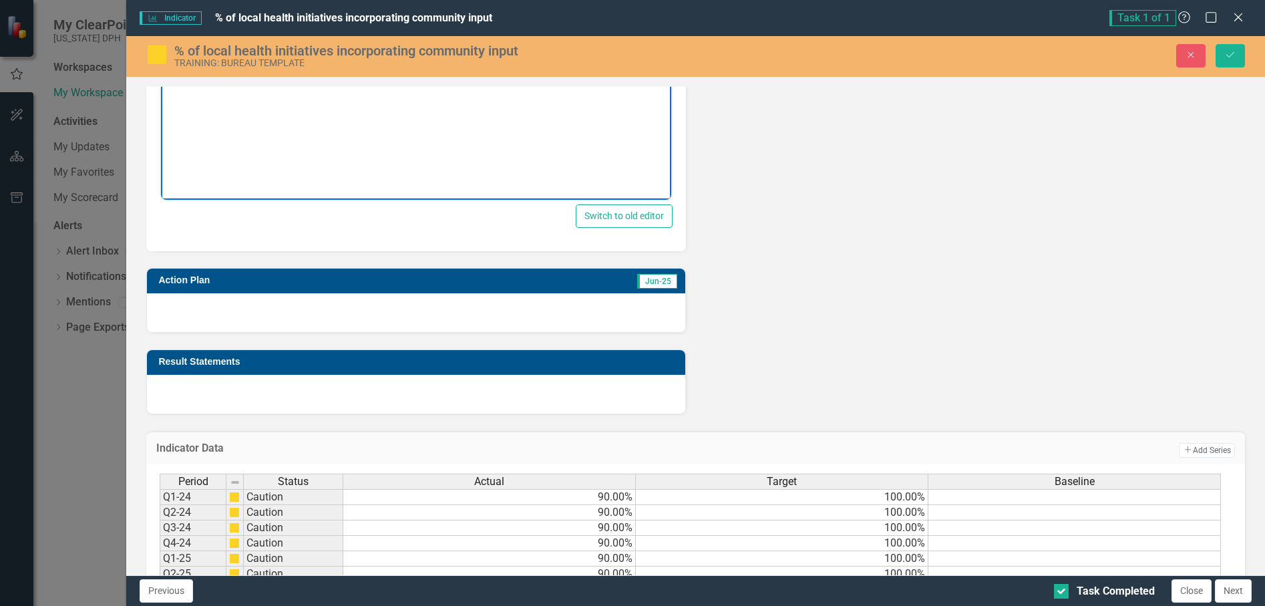
scroll to position [468, 0]
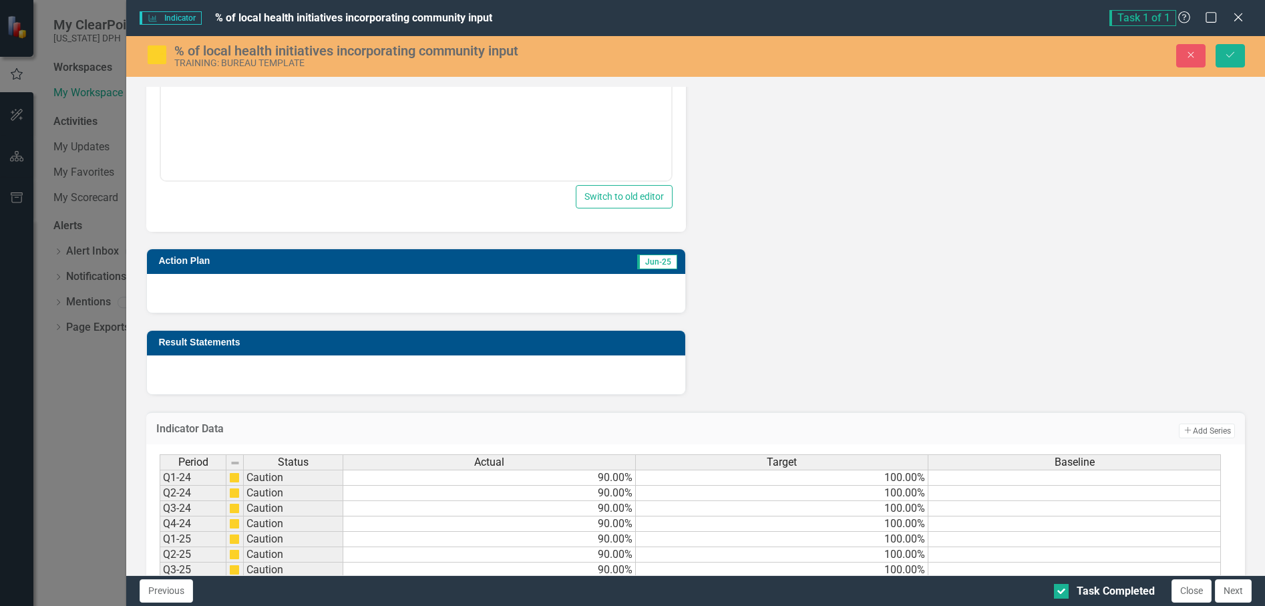
click at [193, 289] on div at bounding box center [416, 293] width 538 height 39
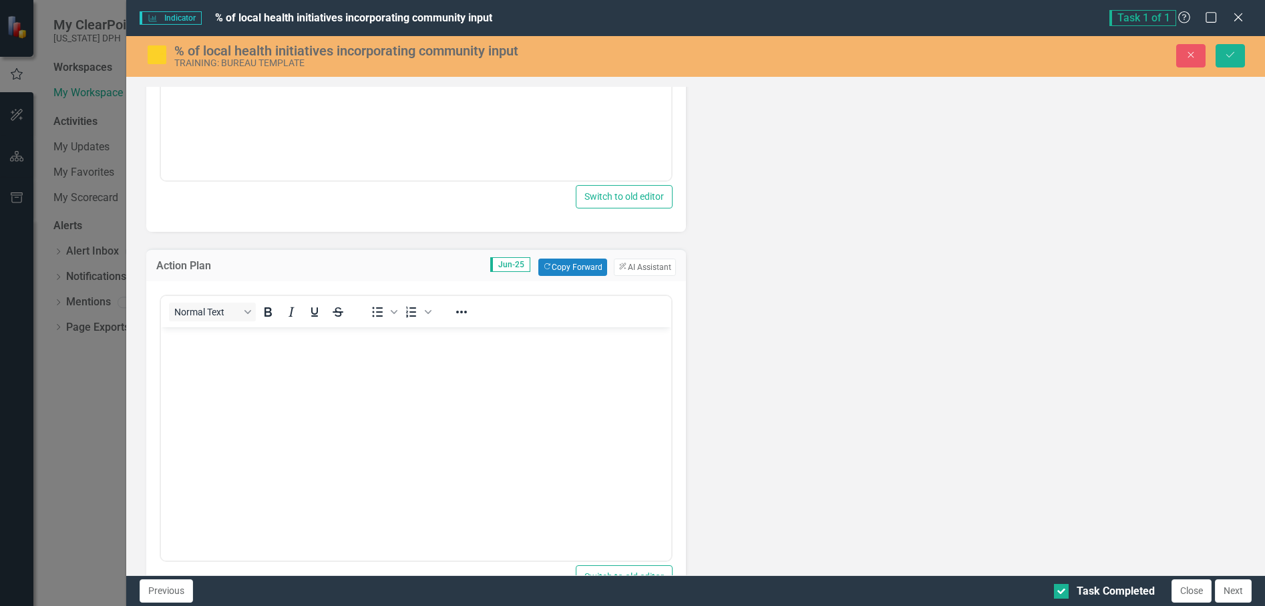
scroll to position [0, 0]
click at [629, 265] on button "ClearPoint AI AI Assistant" at bounding box center [644, 267] width 61 height 17
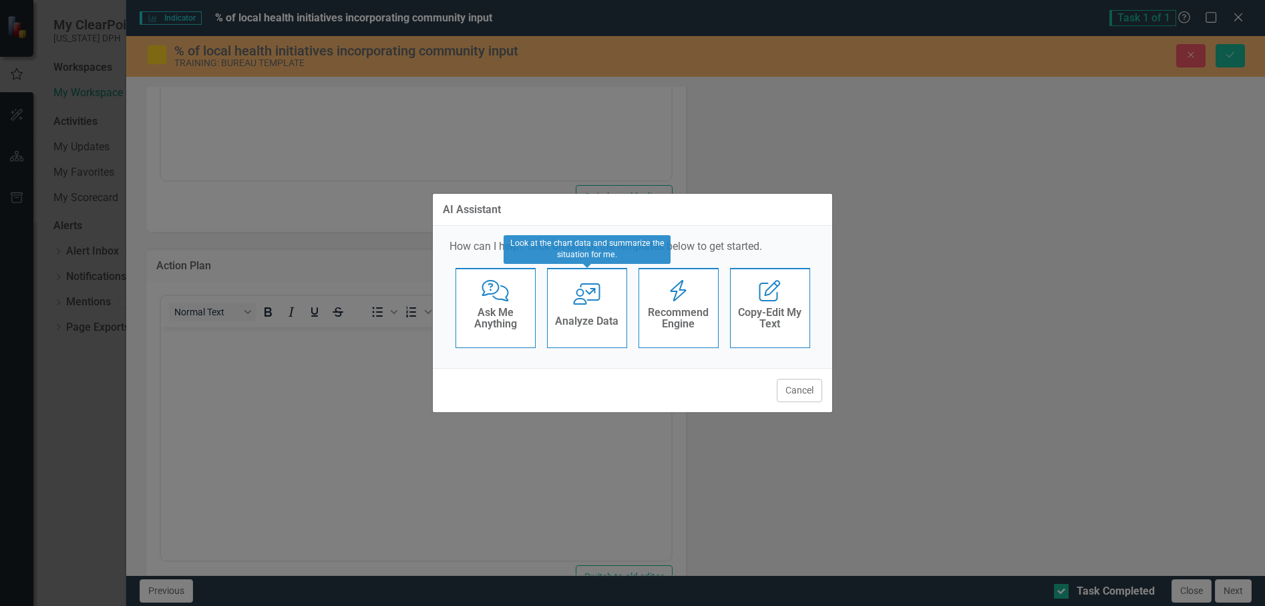
click at [589, 314] on div "Analyze Data" at bounding box center [586, 323] width 63 height 22
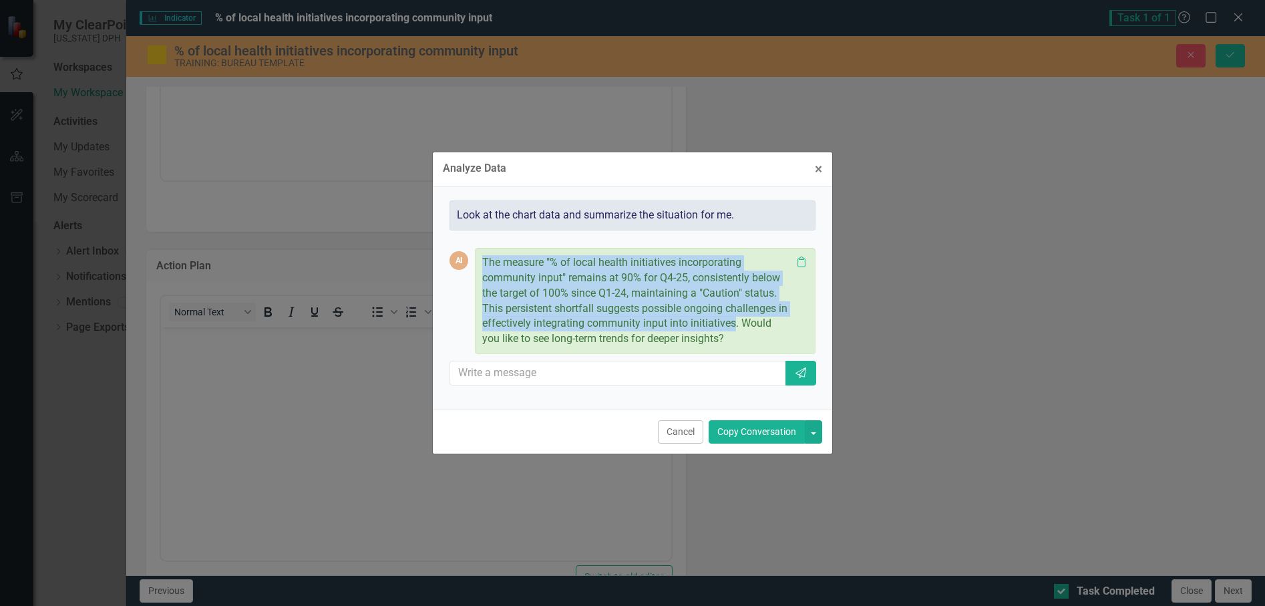
drag, startPoint x: 737, startPoint y: 326, endPoint x: 477, endPoint y: 261, distance: 267.9
click at [477, 261] on div "The measure "% of local health initiatives incorporating community input" remai…" at bounding box center [645, 301] width 341 height 106
drag, startPoint x: 477, startPoint y: 261, endPoint x: 563, endPoint y: 283, distance: 88.8
copy p "The measure "% of local health initiatives incorporating community input" remai…"
drag, startPoint x: 742, startPoint y: 428, endPoint x: 202, endPoint y: 140, distance: 612.4
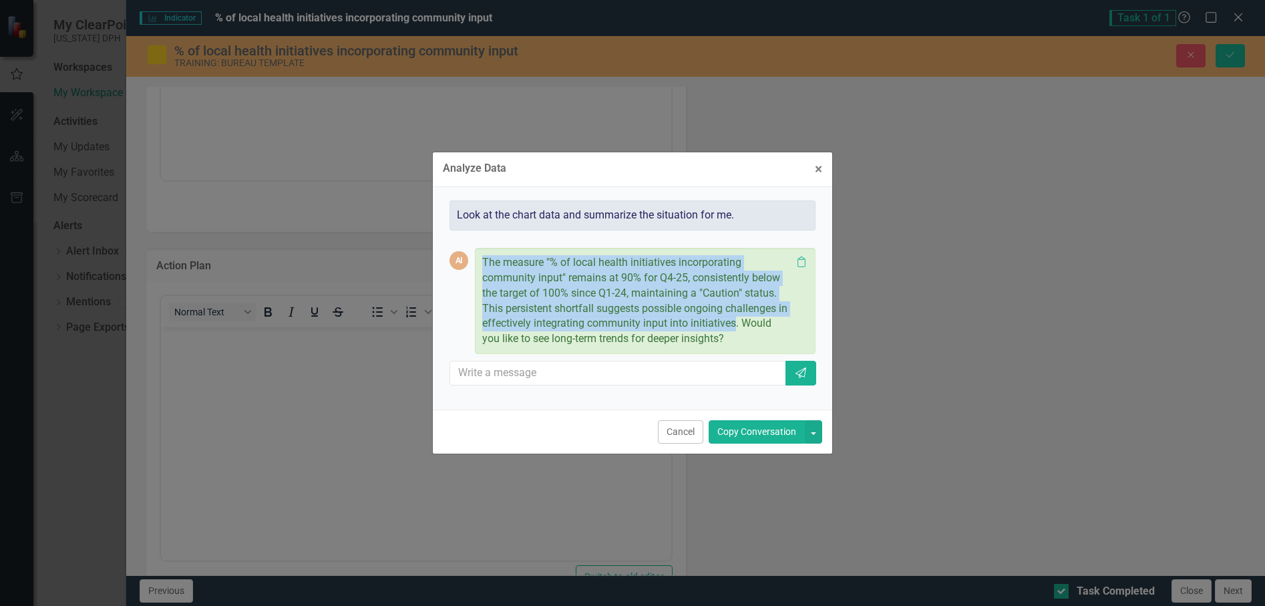
click at [742, 428] on button "Copy Conversation" at bounding box center [757, 431] width 96 height 23
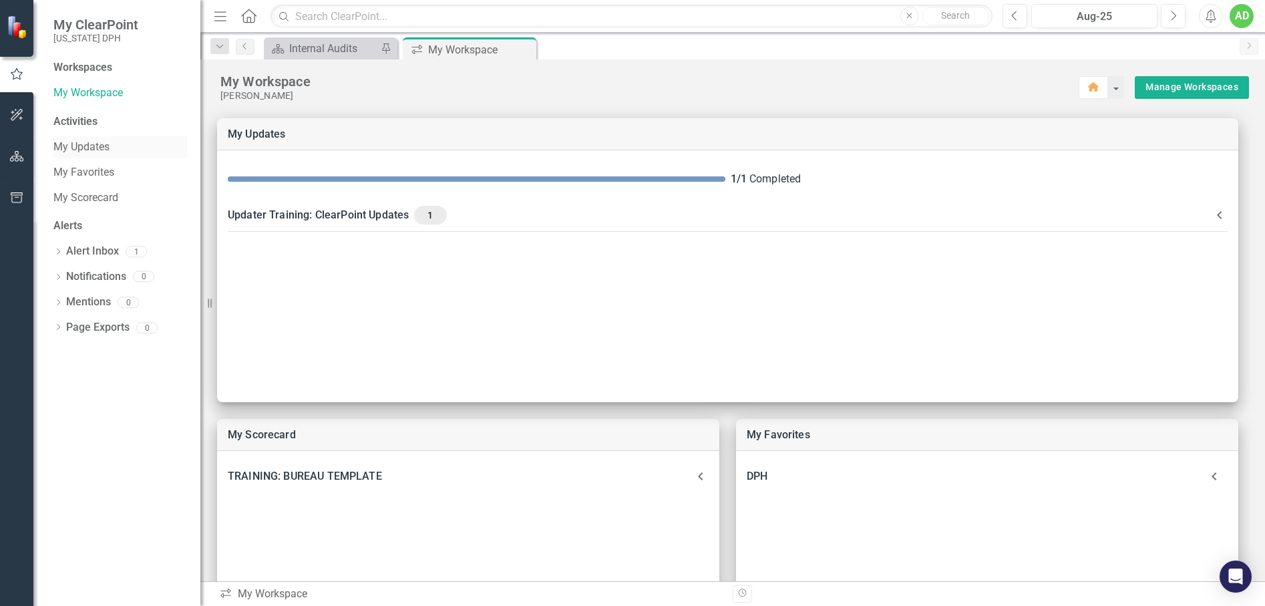
click at [90, 148] on link "My Updates" at bounding box center [120, 147] width 134 height 15
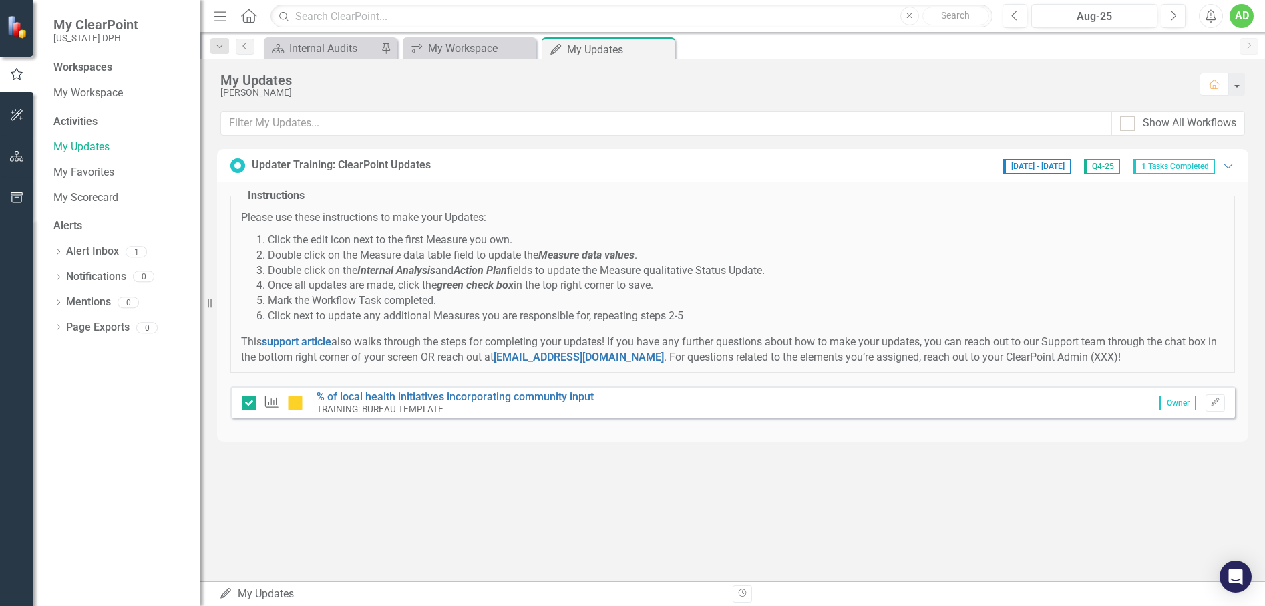
click at [323, 405] on small "TRAINING: BUREAU TEMPLATE" at bounding box center [380, 409] width 127 height 11
click at [1216, 403] on icon "button" at bounding box center [1215, 402] width 8 height 8
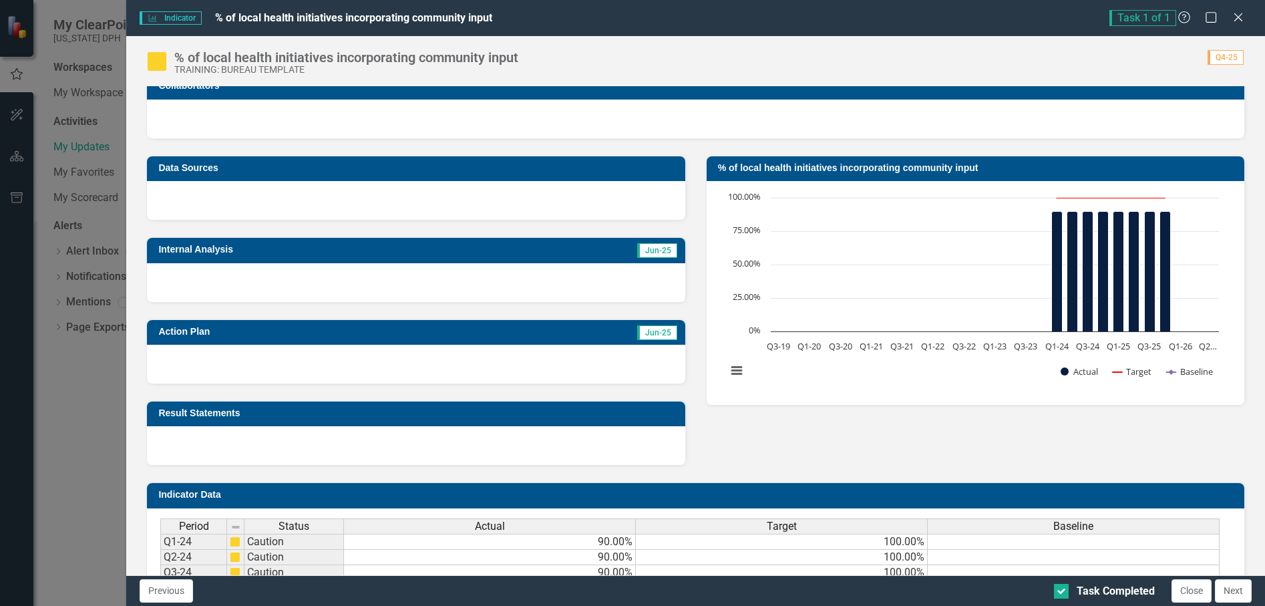
scroll to position [43, 0]
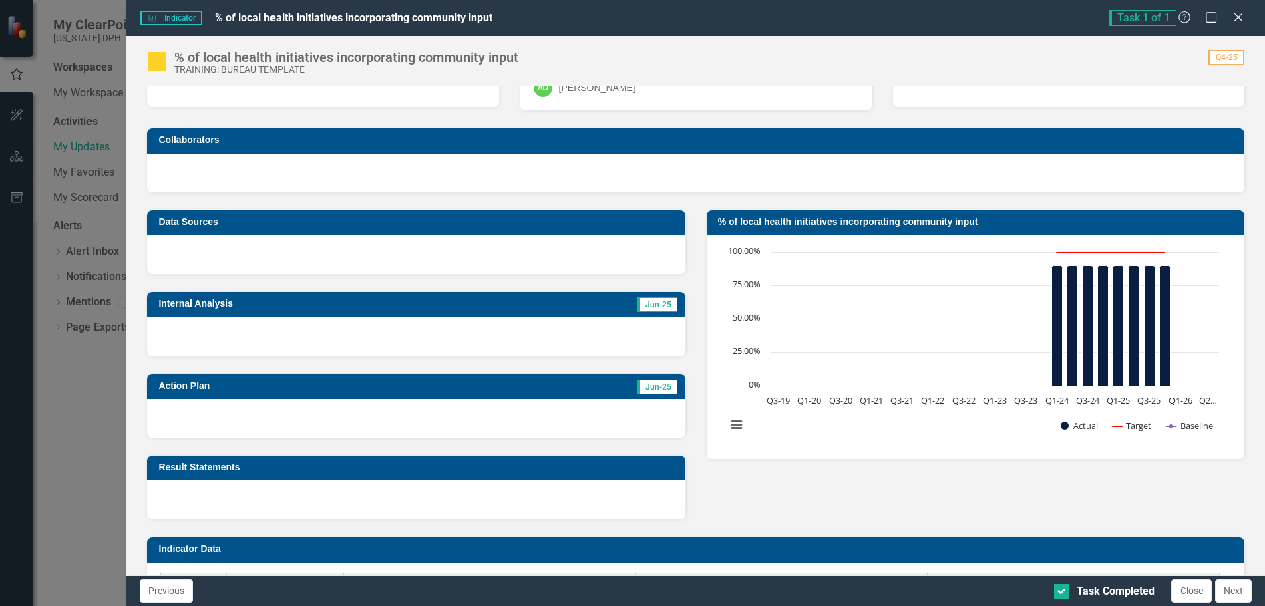
click at [456, 329] on div at bounding box center [416, 336] width 538 height 39
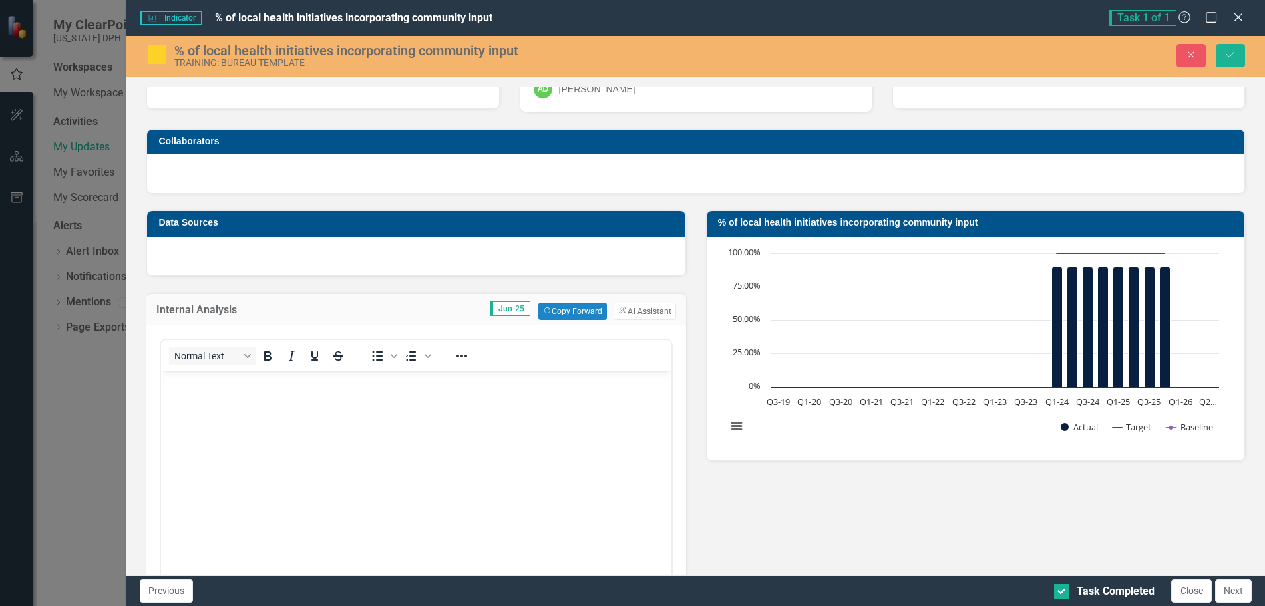
scroll to position [0, 0]
click at [624, 307] on button "ClearPoint AI AI Assistant" at bounding box center [644, 311] width 61 height 17
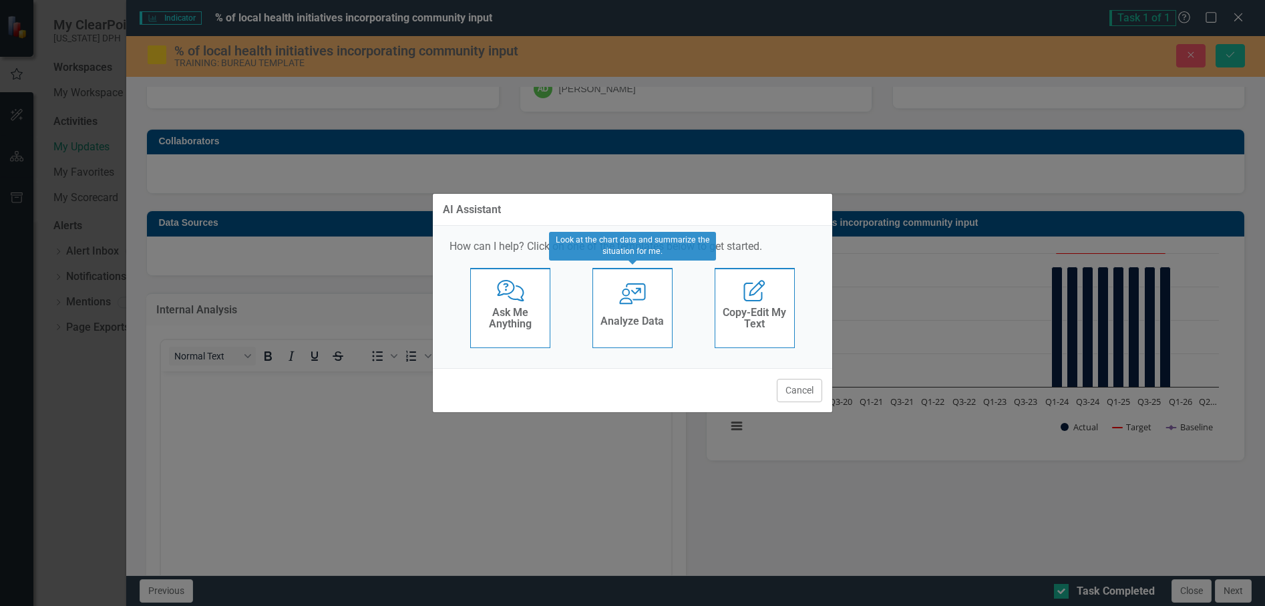
click at [616, 309] on div "User with Chart Analyze Data" at bounding box center [633, 308] width 80 height 80
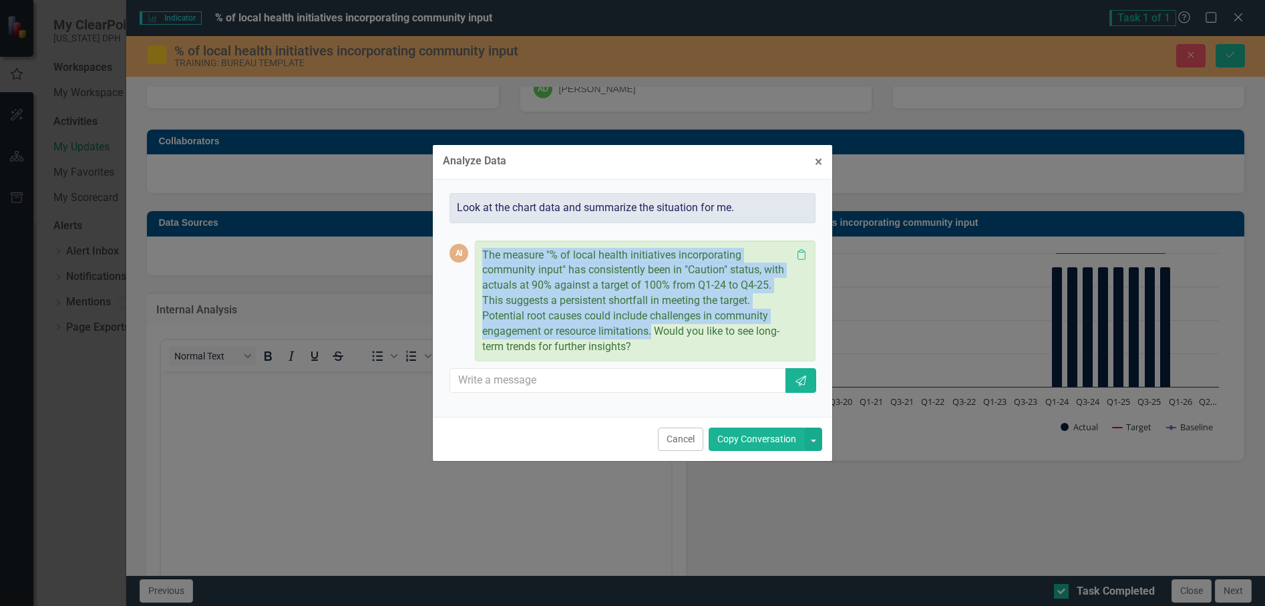
drag, startPoint x: 653, startPoint y: 329, endPoint x: 475, endPoint y: 253, distance: 193.6
click at [475, 253] on div "The measure "% of local health initiatives incorporating community input" has c…" at bounding box center [645, 302] width 341 height 122
copy p "The measure "% of local health initiatives incorporating community input" has c…"
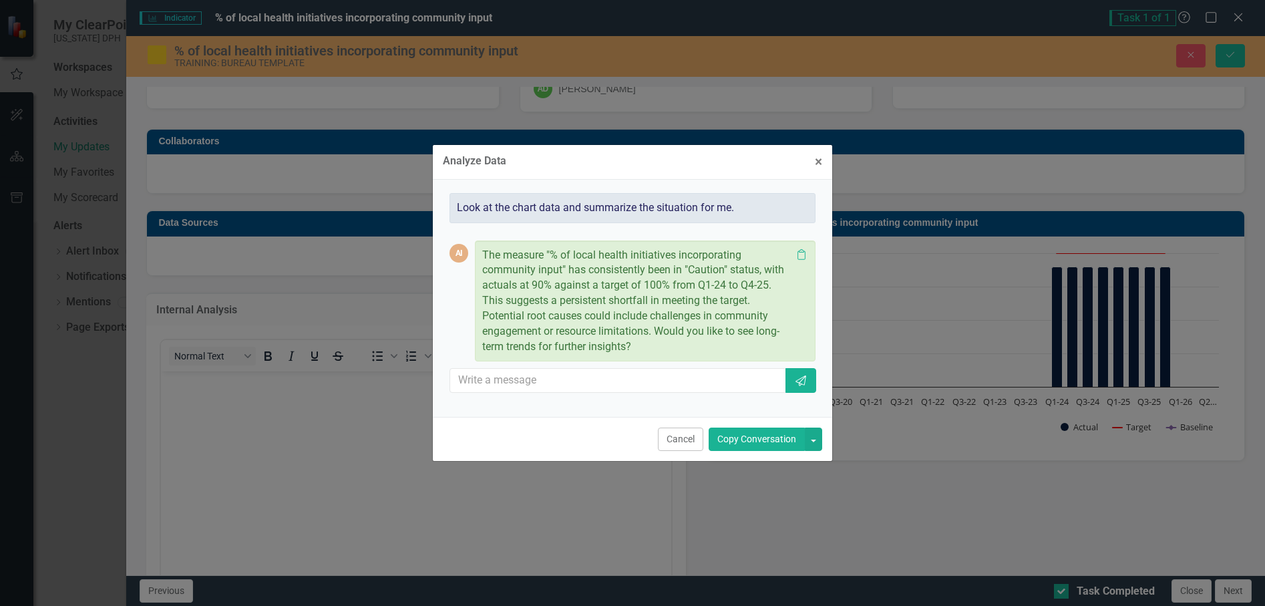
click at [255, 414] on div "Analyze Data × Close Look at the chart data and summarize the situation for me.…" at bounding box center [632, 303] width 1265 height 606
drag, startPoint x: 820, startPoint y: 164, endPoint x: 281, endPoint y: 132, distance: 540.8
click at [820, 164] on span "×" at bounding box center [818, 162] width 7 height 16
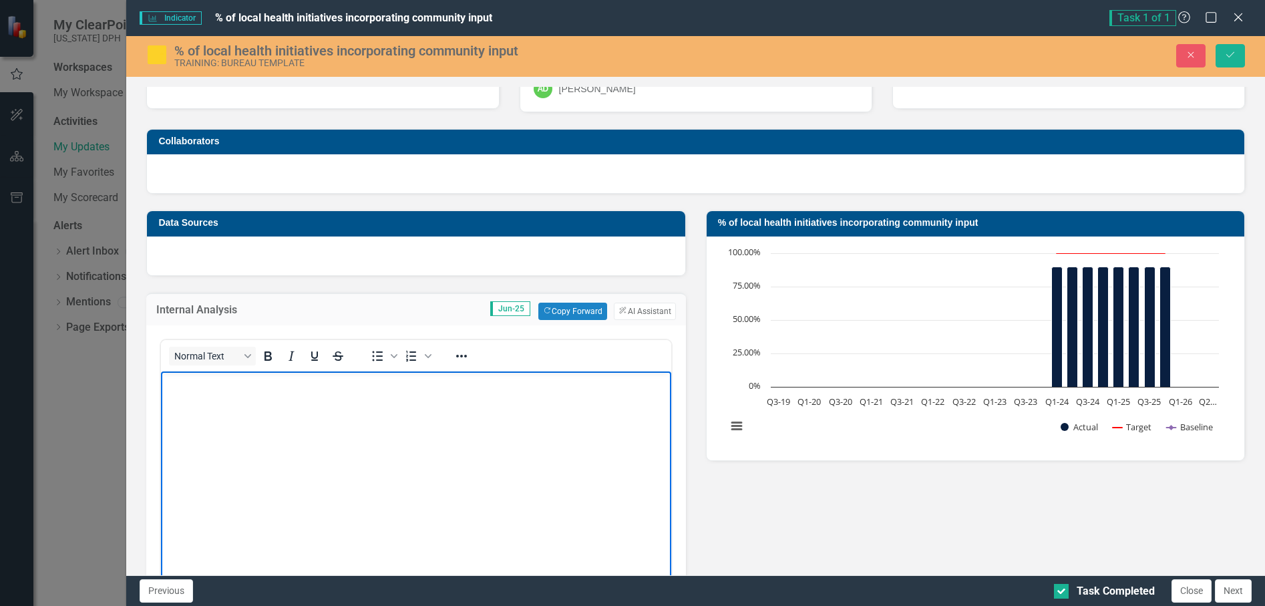
click at [257, 425] on body "Rich Text Area. Press ALT-0 for help." at bounding box center [416, 471] width 510 height 200
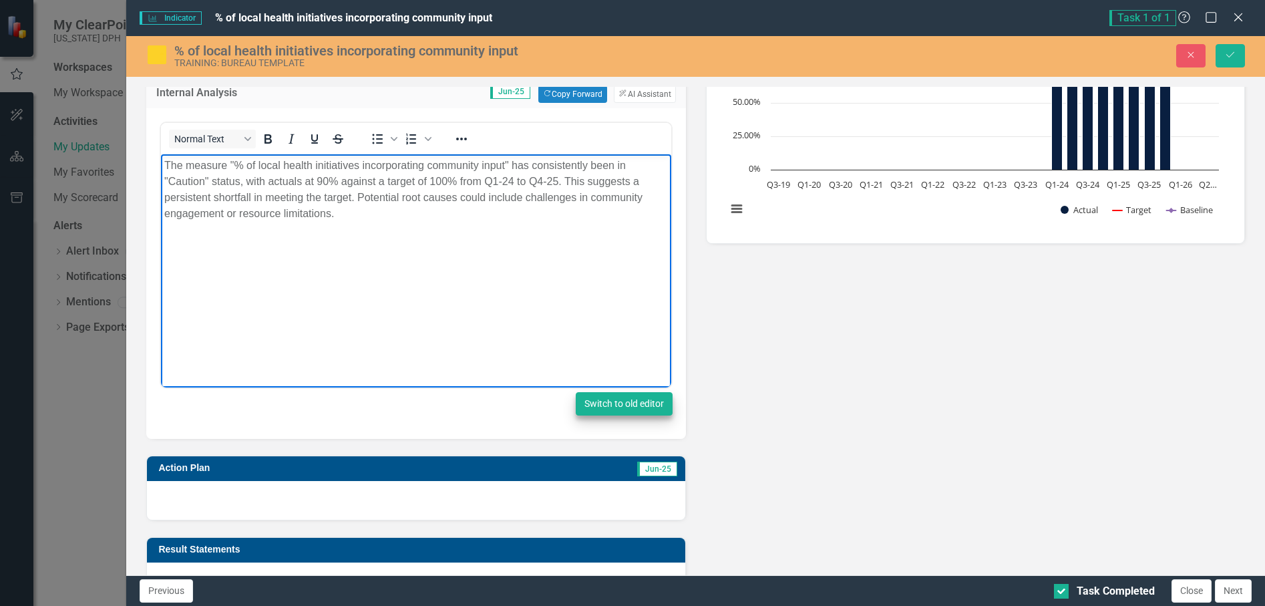
scroll to position [267, 0]
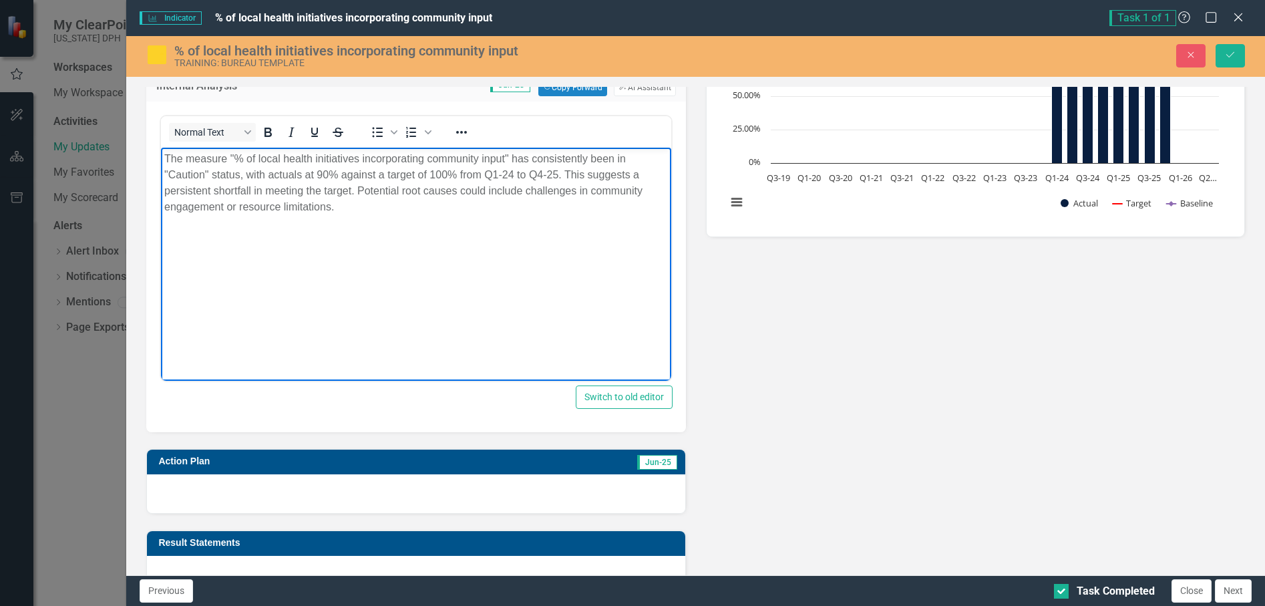
click at [358, 485] on div at bounding box center [416, 493] width 538 height 39
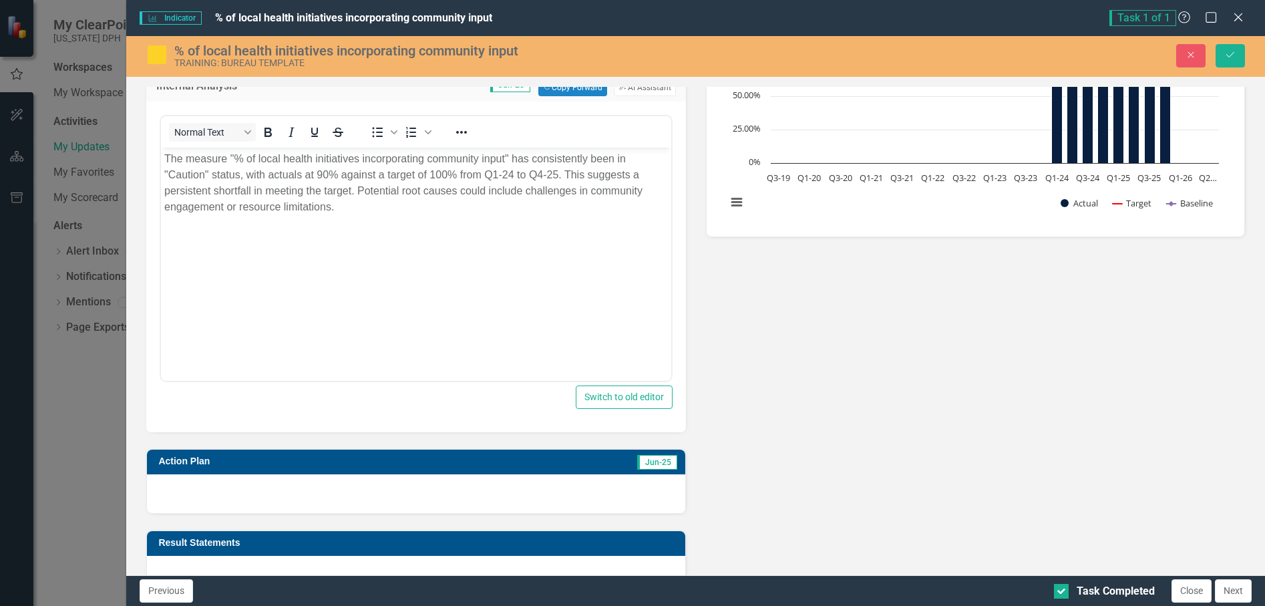
click at [358, 485] on div at bounding box center [416, 493] width 538 height 39
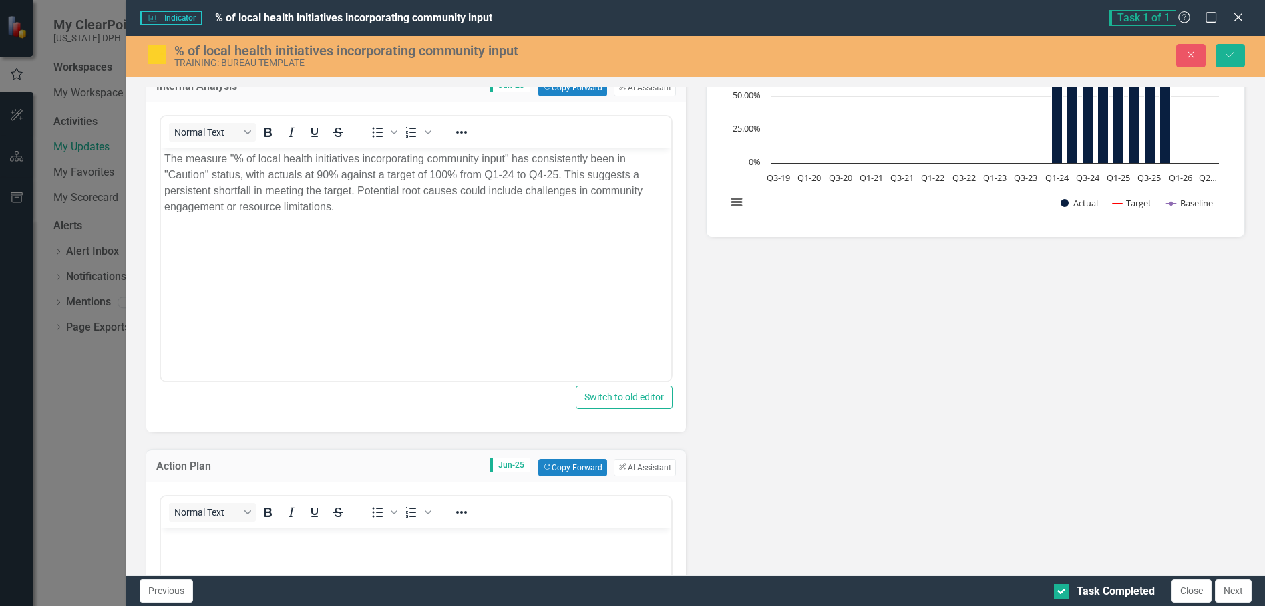
scroll to position [0, 0]
click at [633, 464] on button "ClearPoint AI AI Assistant" at bounding box center [644, 467] width 61 height 17
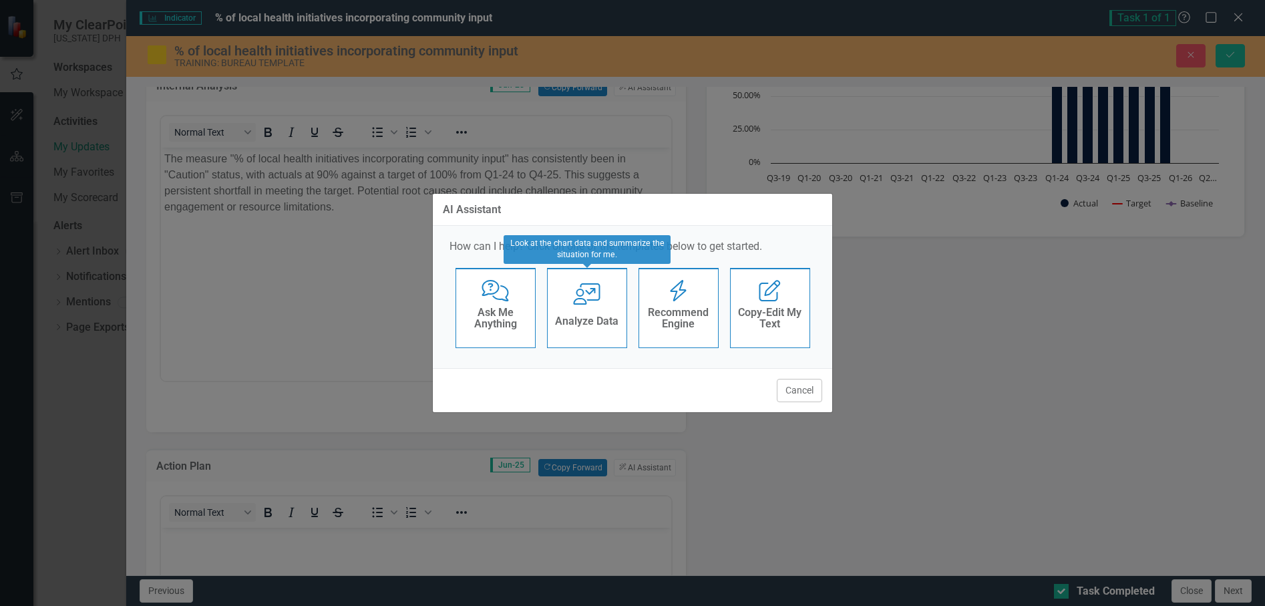
click at [587, 311] on div "User with Chart Analyze Data" at bounding box center [587, 308] width 80 height 80
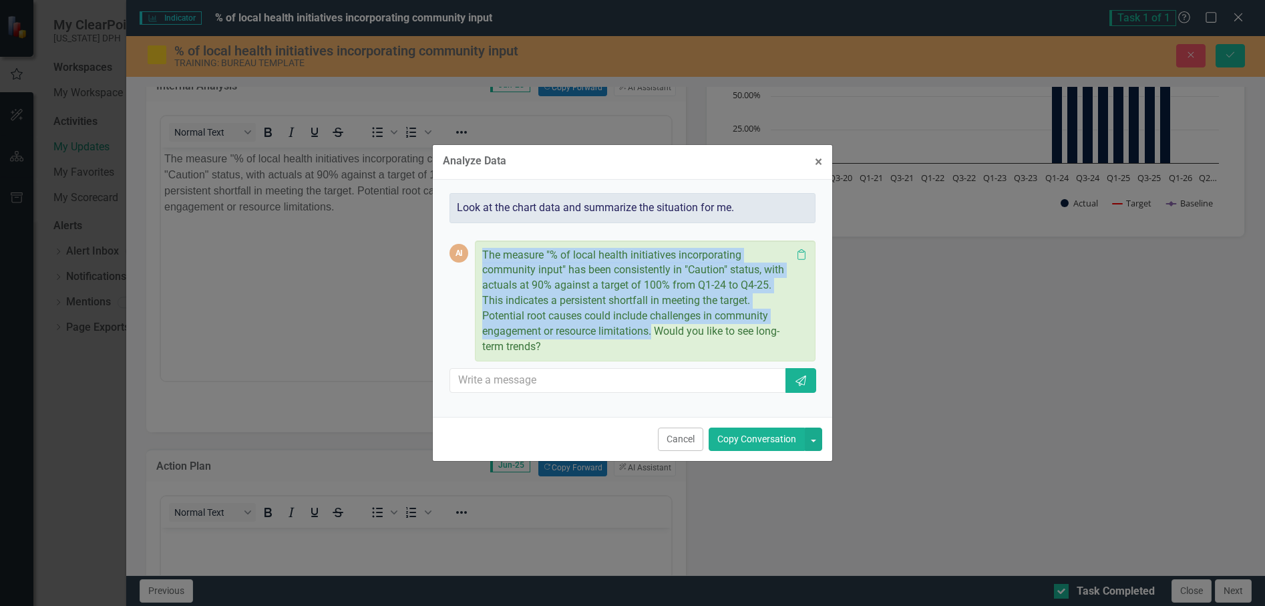
drag, startPoint x: 654, startPoint y: 332, endPoint x: 473, endPoint y: 250, distance: 198.8
click at [473, 250] on div "AI The measure "% of local health initiatives incorporating community input" ha…" at bounding box center [633, 302] width 366 height 122
drag, startPoint x: 742, startPoint y: 436, endPoint x: 639, endPoint y: 447, distance: 104.2
click at [735, 436] on button "Copy Conversation" at bounding box center [757, 439] width 96 height 23
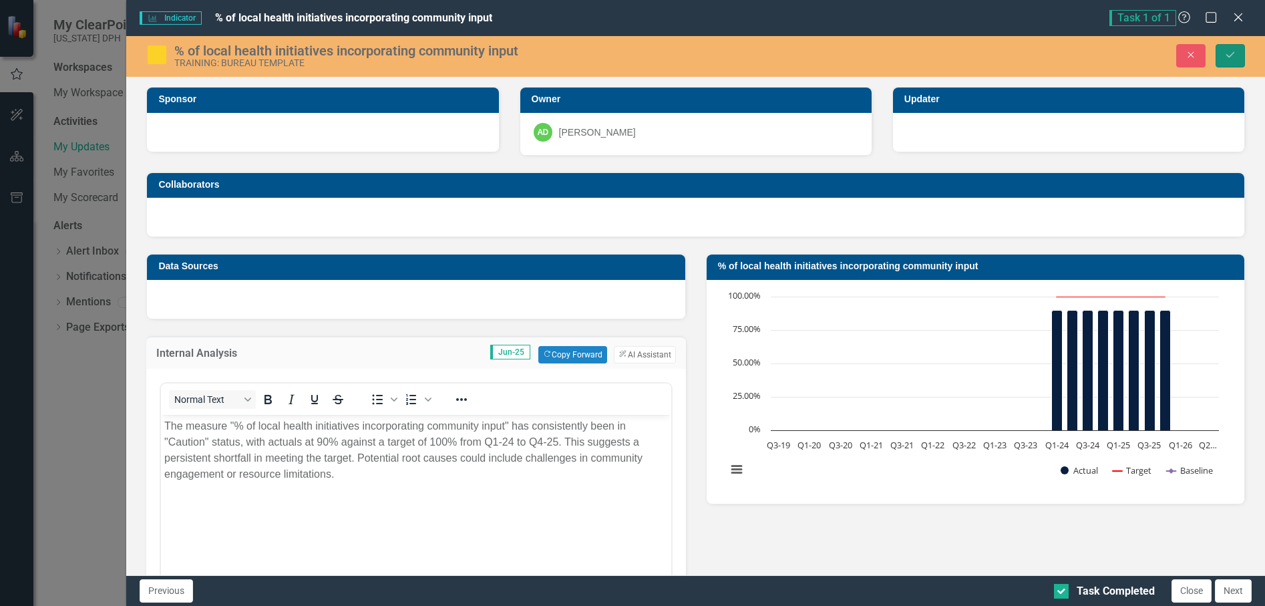
click at [1231, 50] on icon "Save" at bounding box center [1231, 54] width 12 height 9
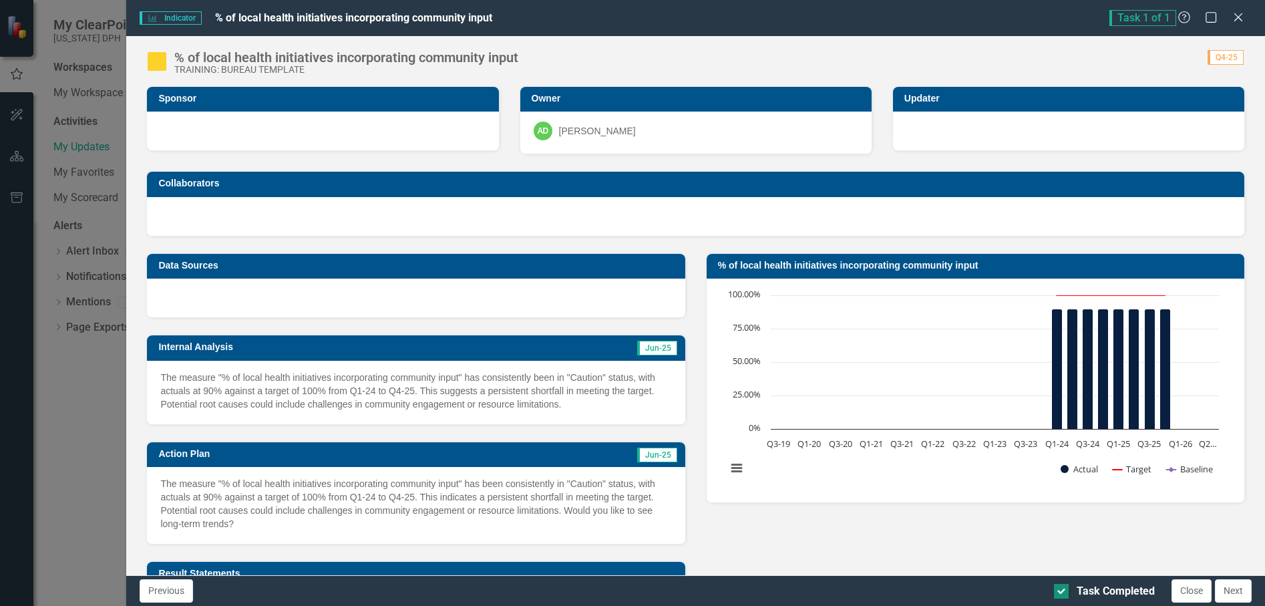
click at [1108, 591] on div "Task Completed" at bounding box center [1116, 591] width 78 height 15
click at [1063, 591] on input "Task Completed" at bounding box center [1058, 588] width 9 height 9
checkbox input "false"
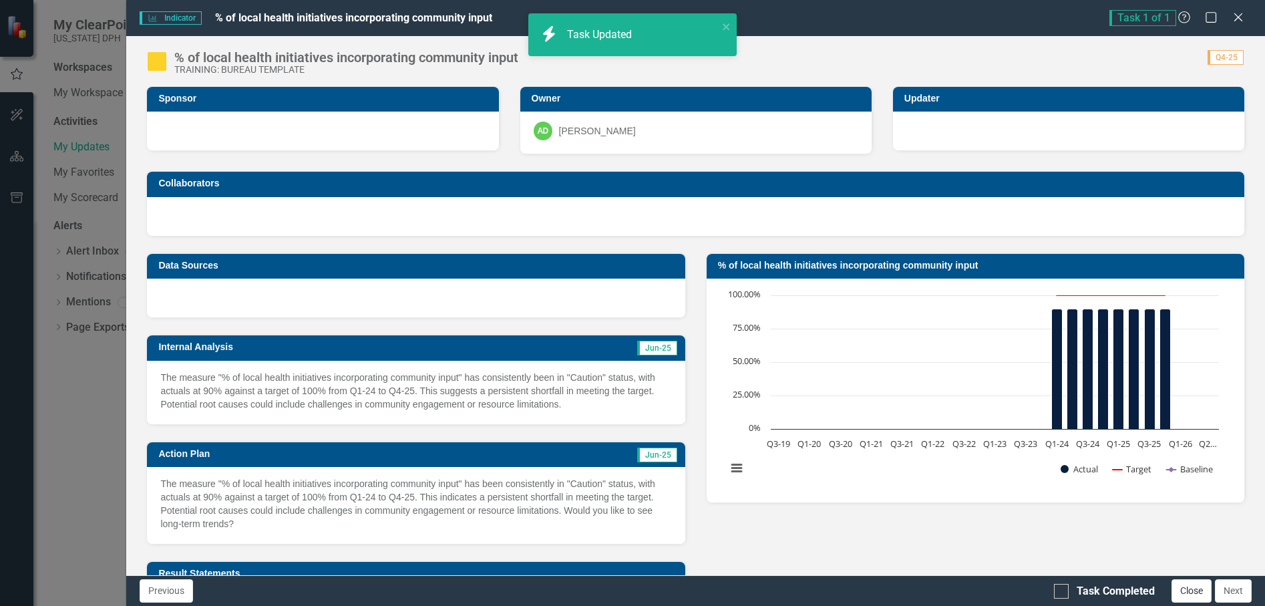
click at [1187, 593] on button "Close" at bounding box center [1192, 590] width 40 height 23
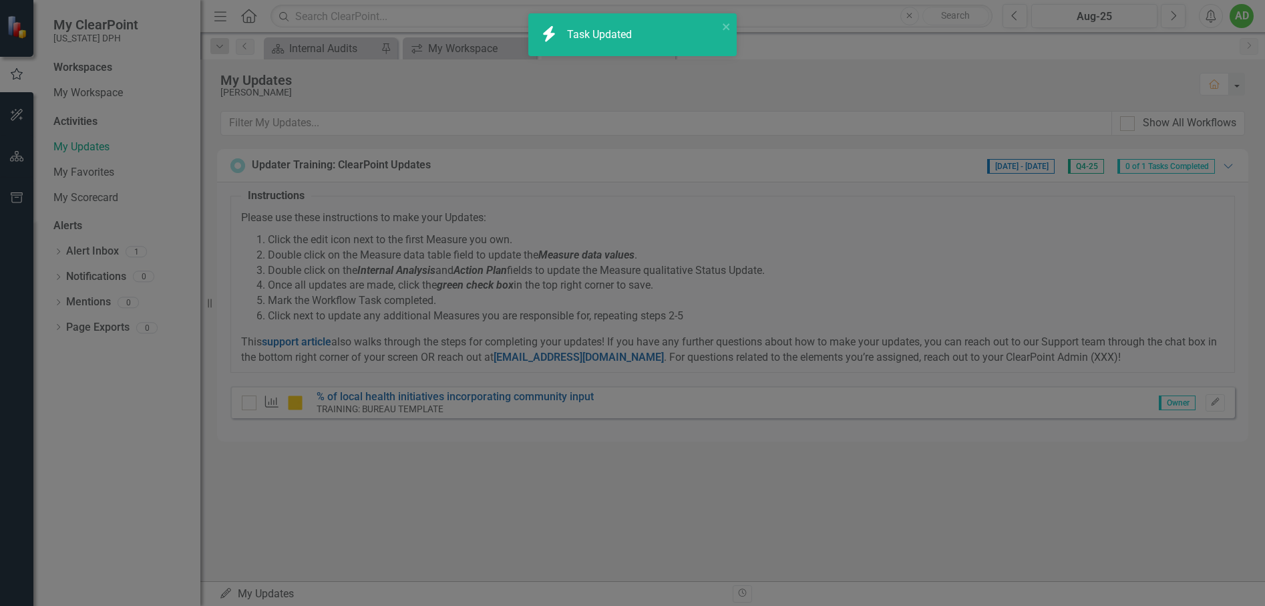
checkbox input "false"
